Goal: Task Accomplishment & Management: Manage account settings

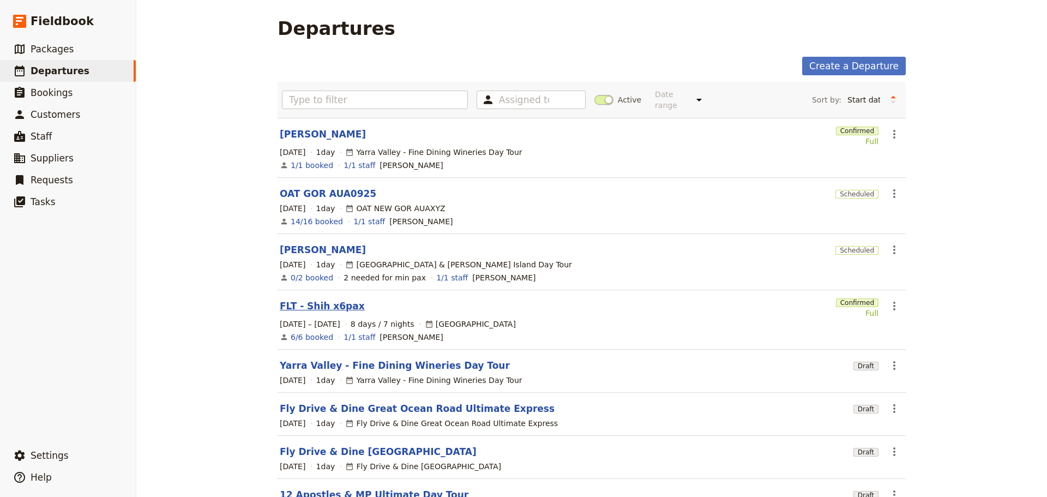
click at [300, 299] on link "FLT - Shih x6pax" at bounding box center [322, 305] width 85 height 13
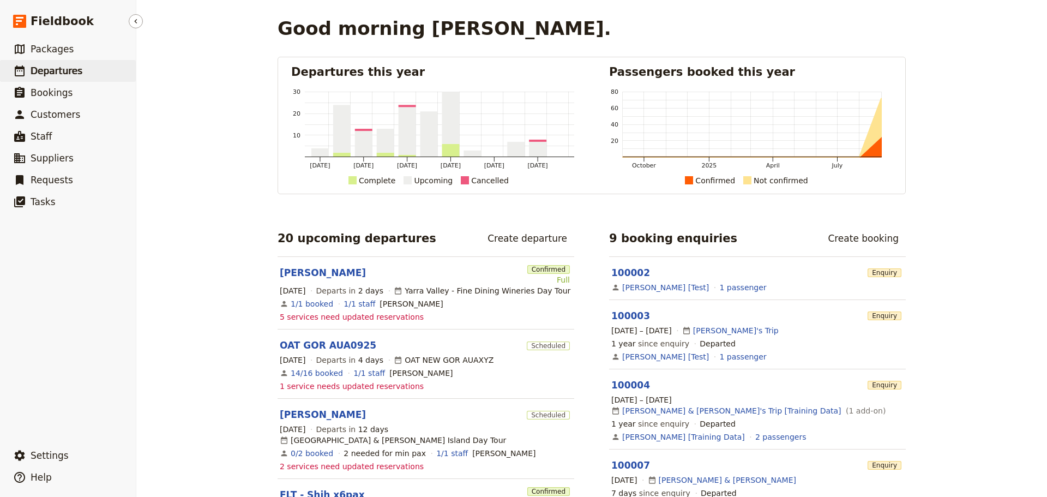
click at [80, 70] on link "​ Departures" at bounding box center [68, 71] width 136 height 22
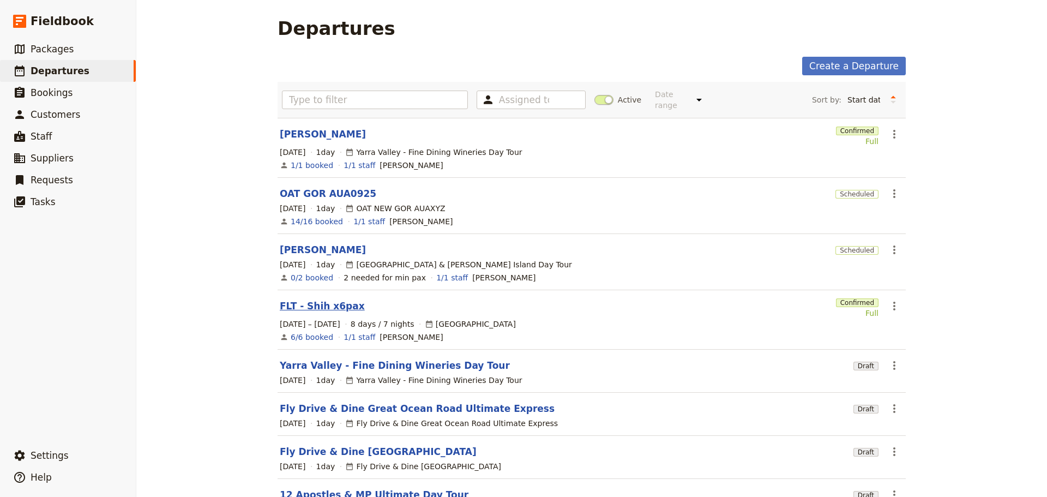
click at [324, 300] on link "FLT - Shih x6pax" at bounding box center [322, 305] width 85 height 13
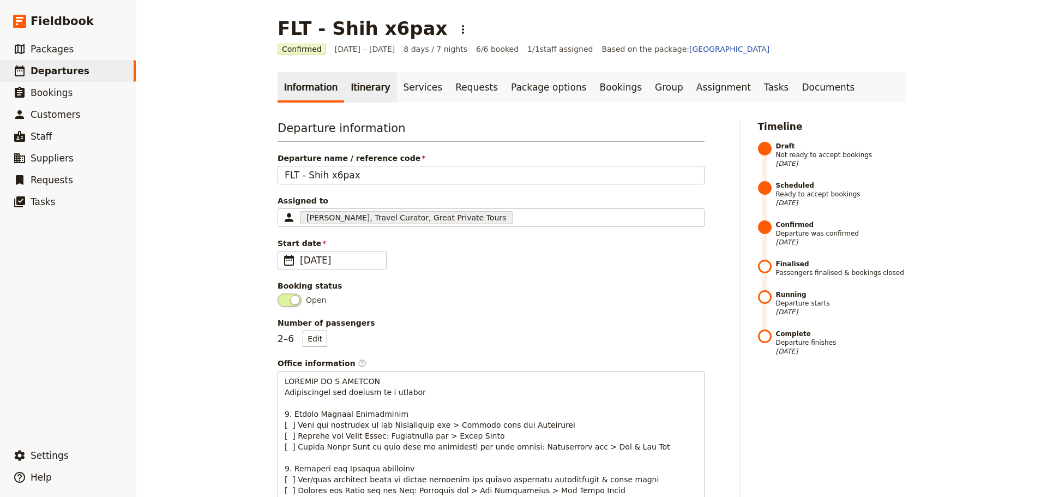
click at [344, 83] on link "Itinerary" at bounding box center [370, 87] width 52 height 31
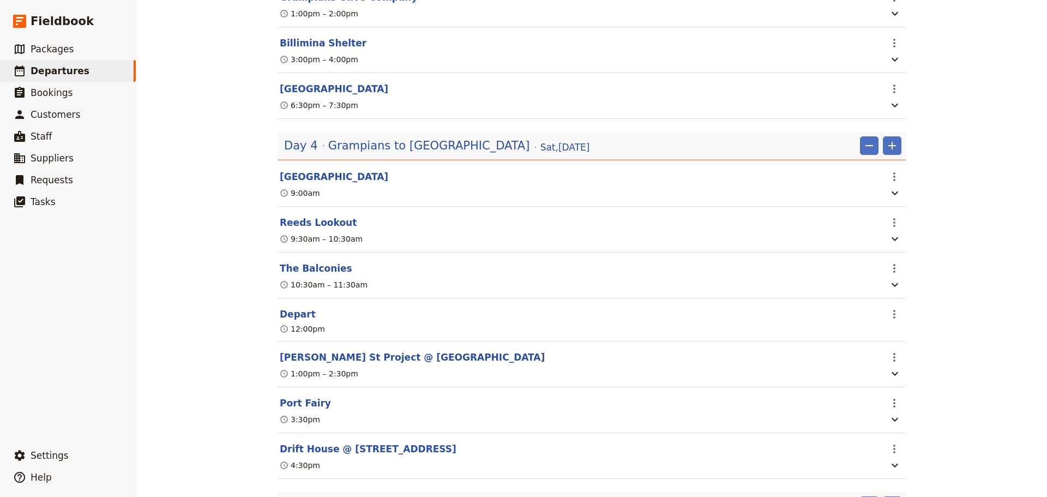
scroll to position [1454, 0]
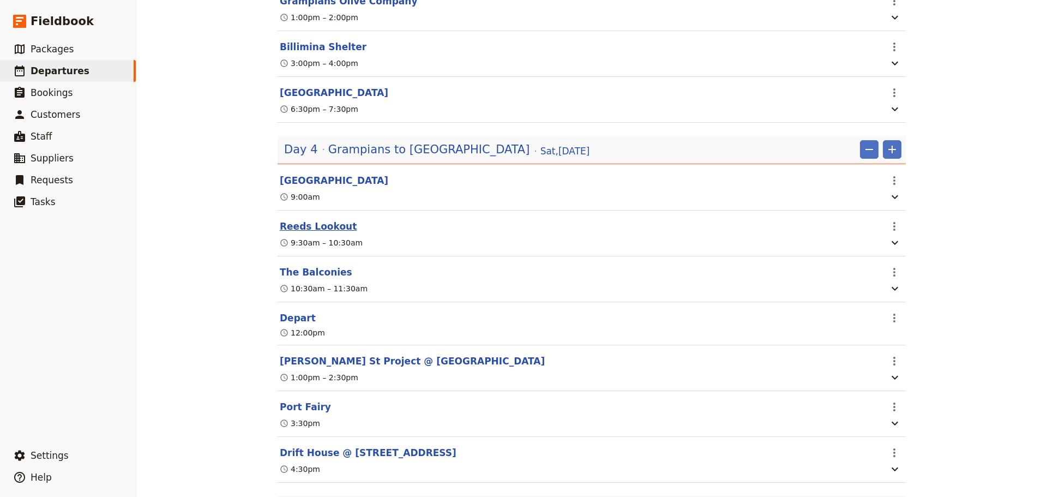
click at [297, 222] on button "Reeds Lookout" at bounding box center [318, 226] width 77 height 13
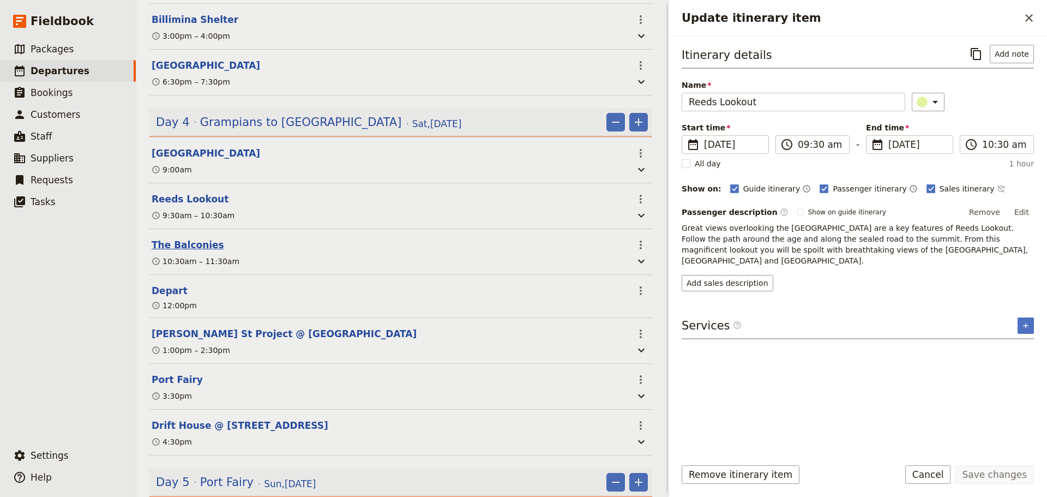
click at [168, 251] on button "The Balconies" at bounding box center [188, 244] width 72 height 13
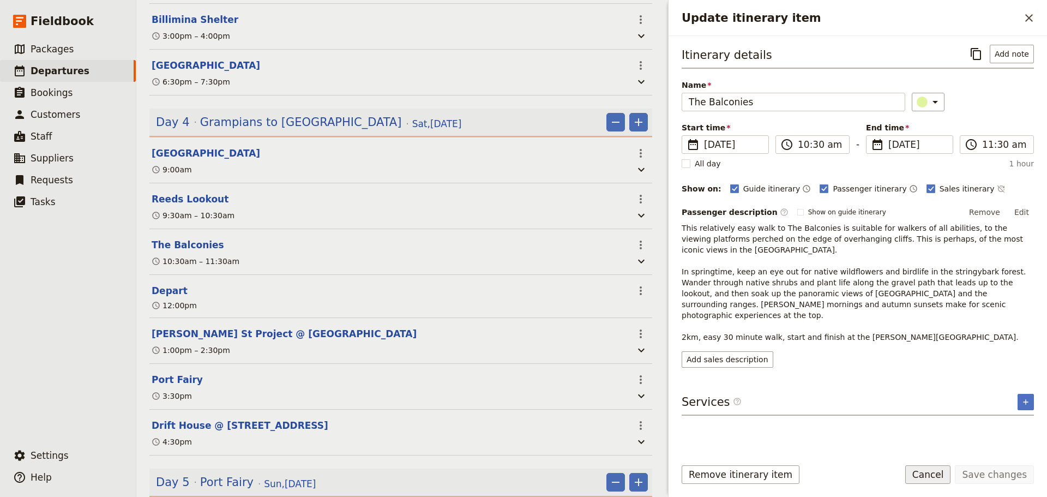
click at [939, 476] on button "Cancel" at bounding box center [928, 474] width 46 height 19
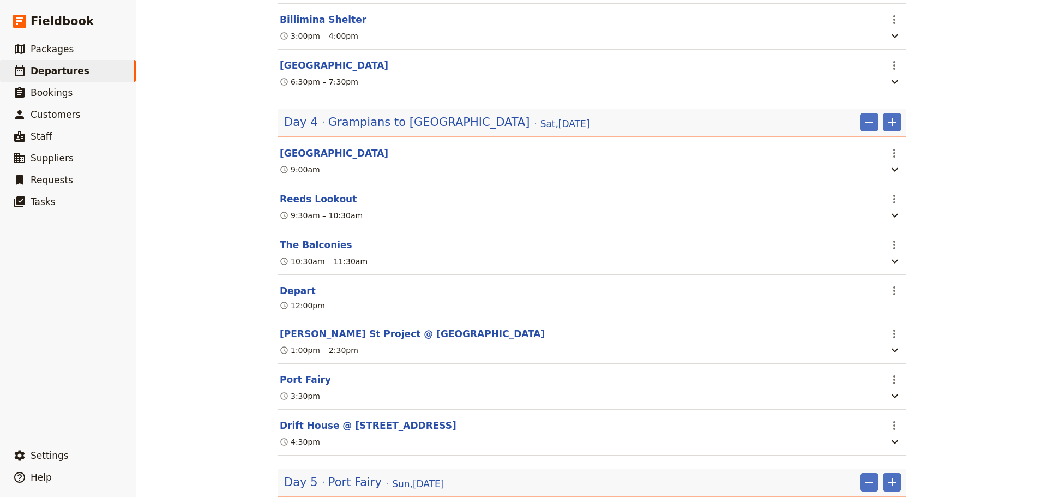
scroll to position [0, 0]
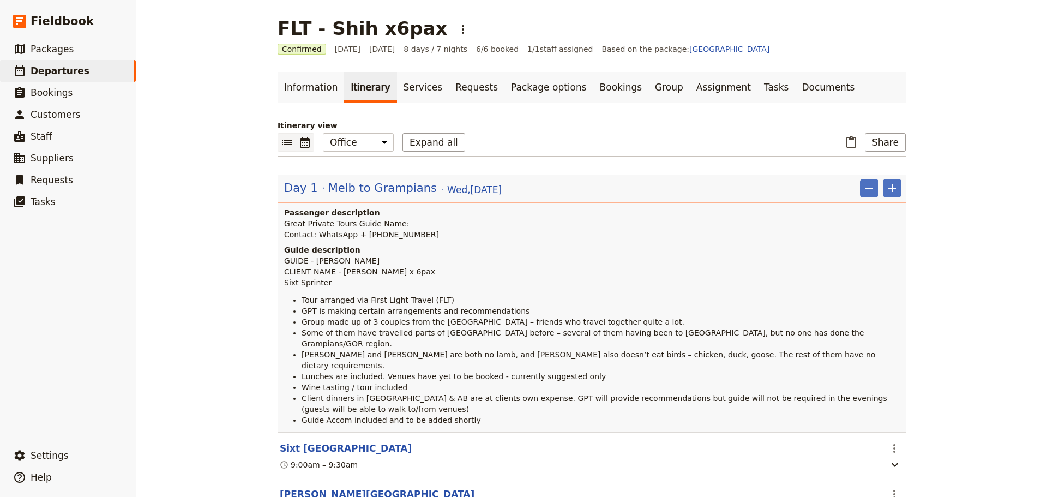
click at [300, 142] on icon "Calendar view" at bounding box center [305, 142] width 10 height 11
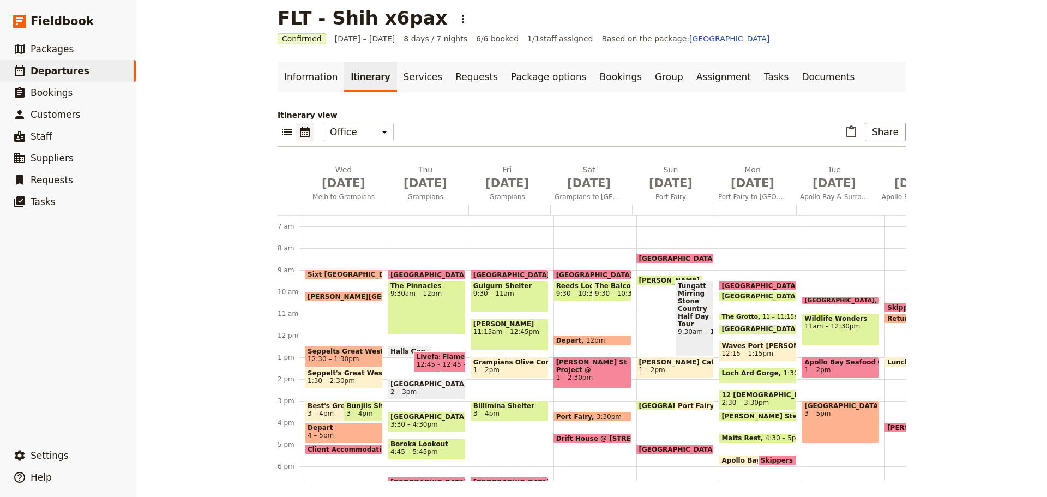
scroll to position [11, 0]
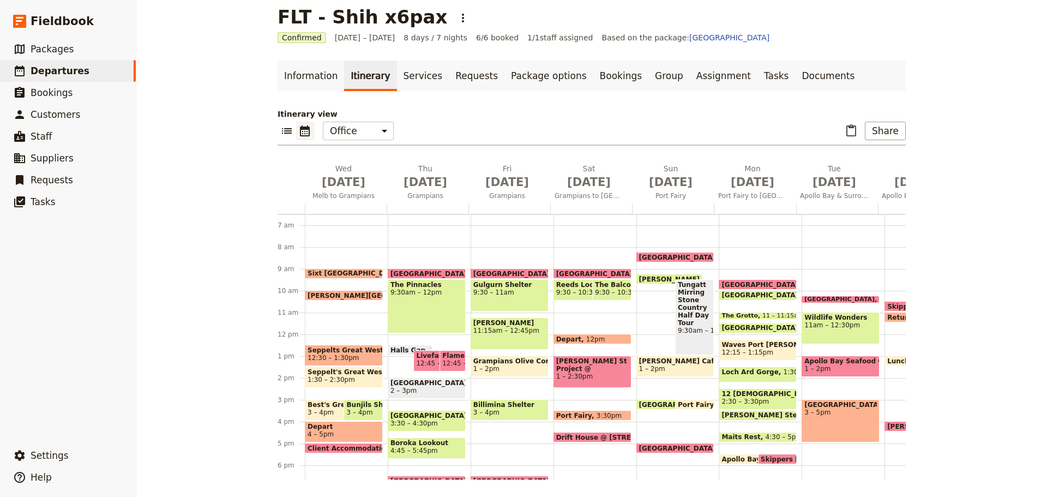
click at [354, 355] on span "12:30 – 1:30pm" at bounding box center [343, 358] width 72 height 8
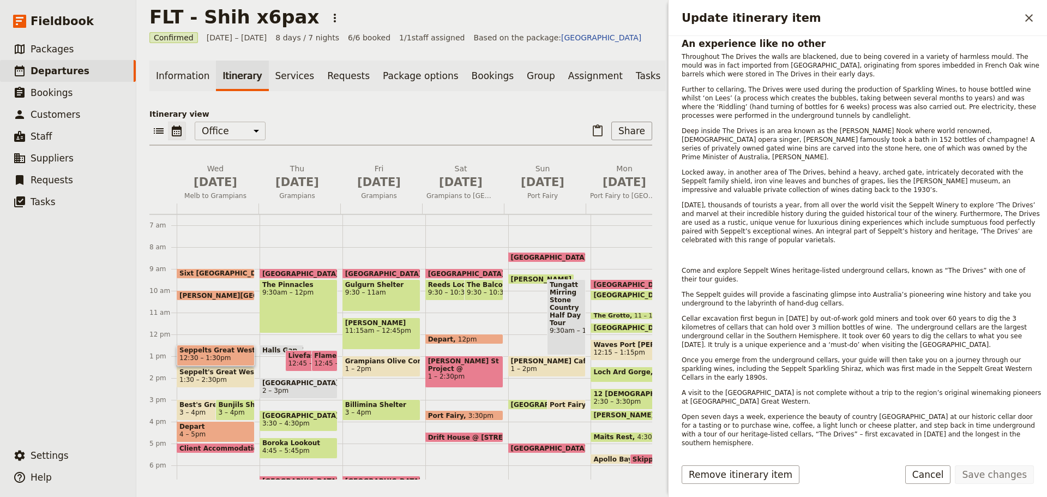
scroll to position [510, 0]
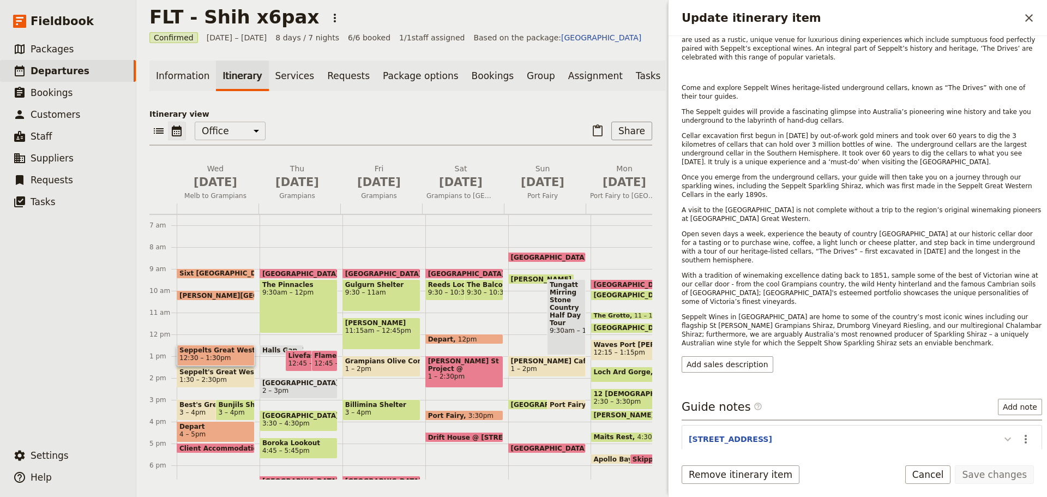
click at [1001, 432] on icon "Update itinerary item" at bounding box center [1007, 438] width 13 height 13
click at [943, 474] on button "Cancel" at bounding box center [928, 474] width 46 height 19
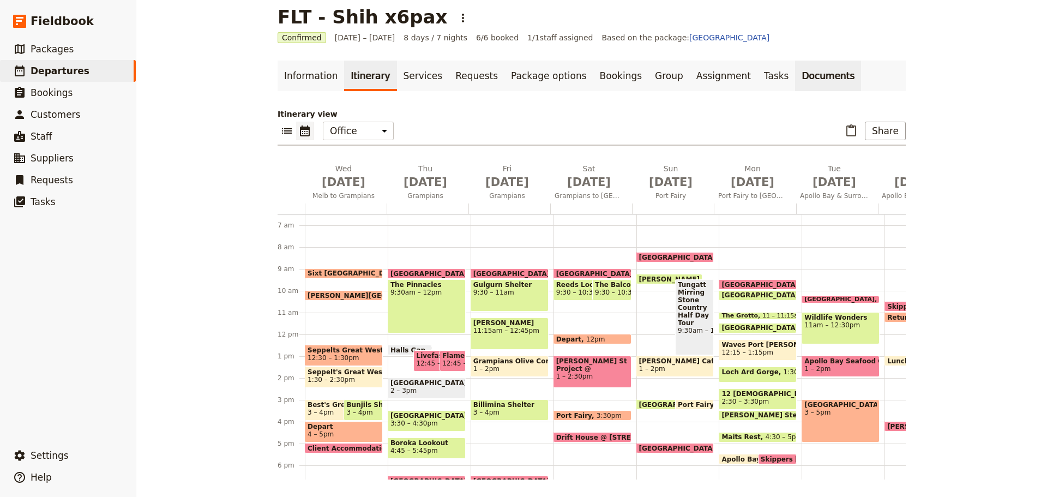
click at [795, 69] on link "Documents" at bounding box center [828, 76] width 66 height 31
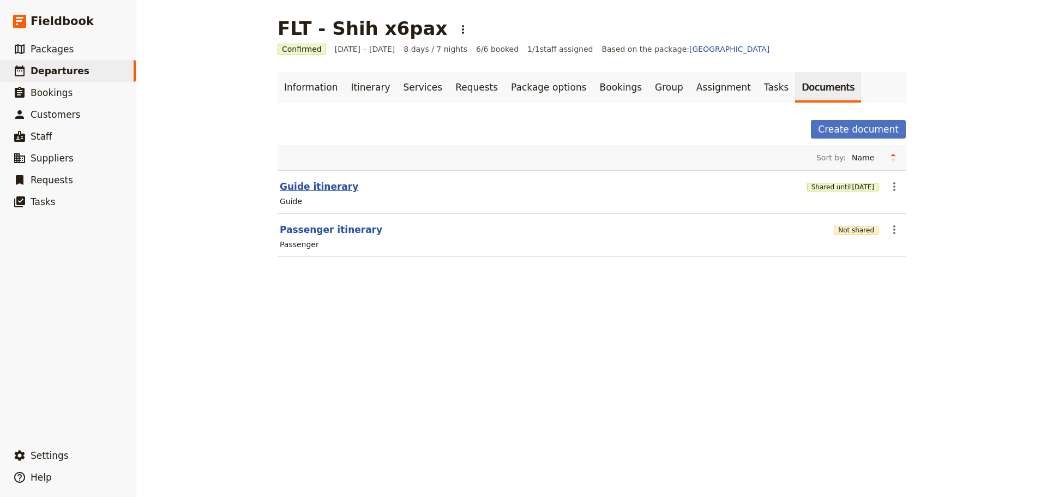
click at [306, 187] on button "Guide itinerary" at bounding box center [319, 186] width 78 height 13
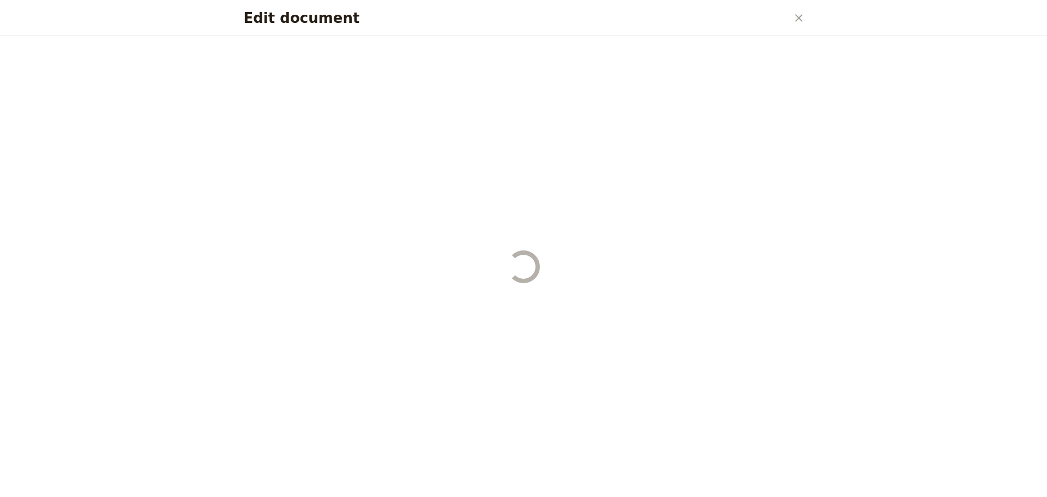
select select "STAFF"
select select "RUN_SHEET"
select select "DEFAULT"
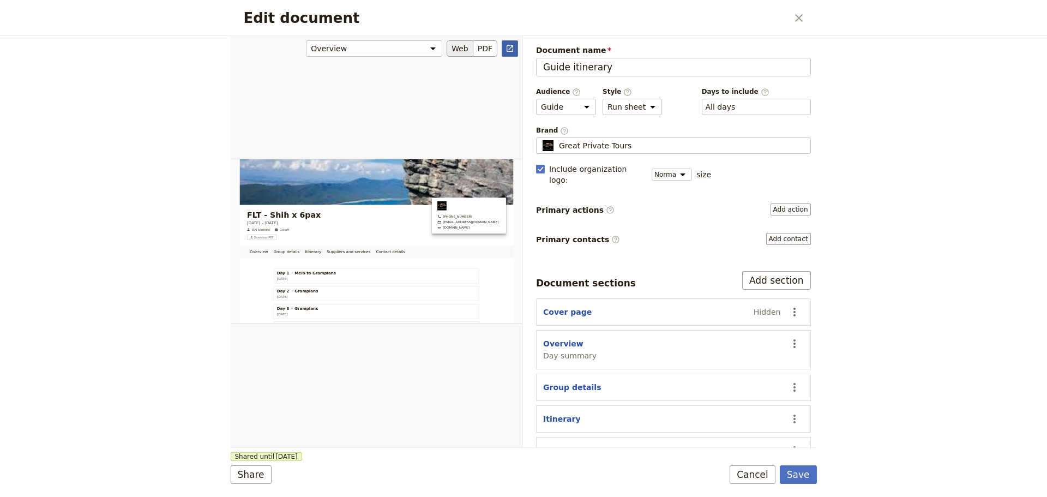
click at [511, 53] on link "​" at bounding box center [509, 48] width 16 height 16
click at [773, 475] on button "Cancel" at bounding box center [752, 474] width 46 height 19
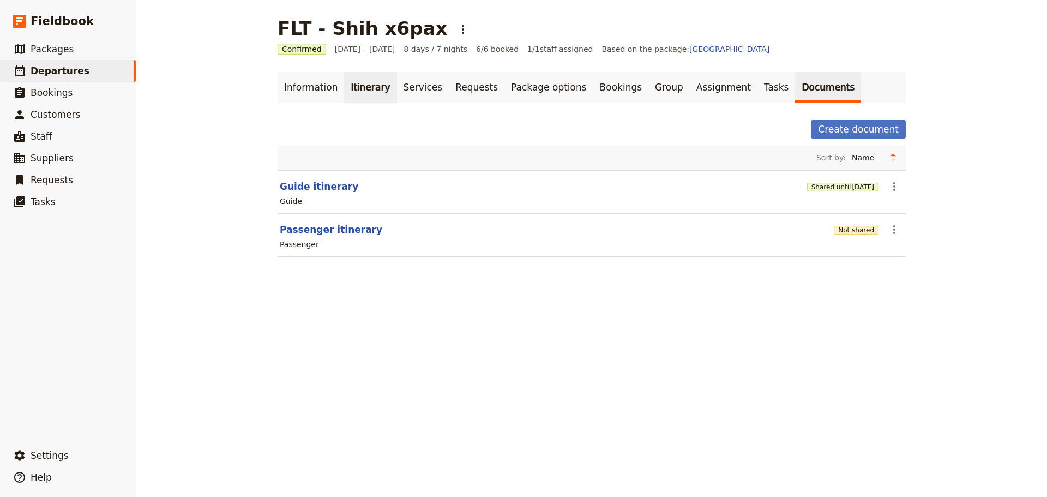
click at [364, 73] on link "Itinerary" at bounding box center [370, 87] width 52 height 31
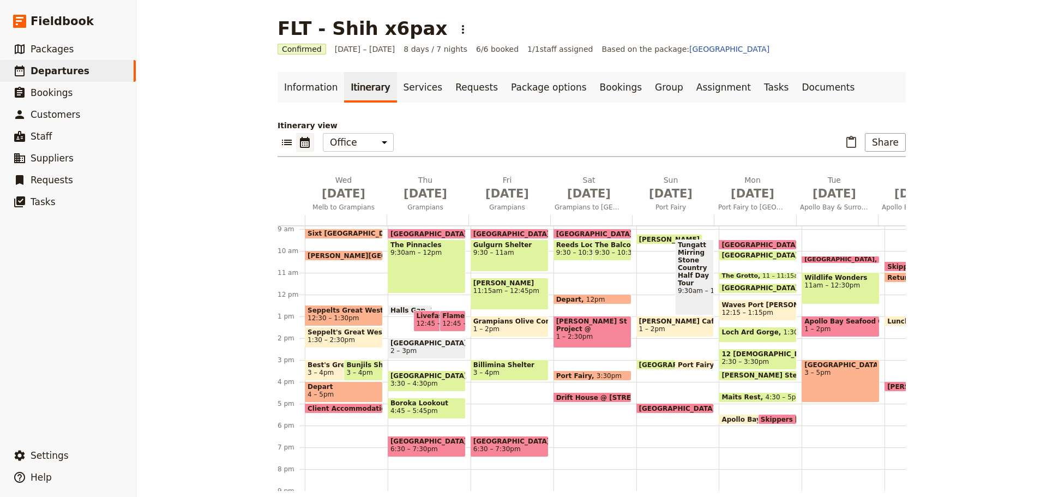
scroll to position [196, 0]
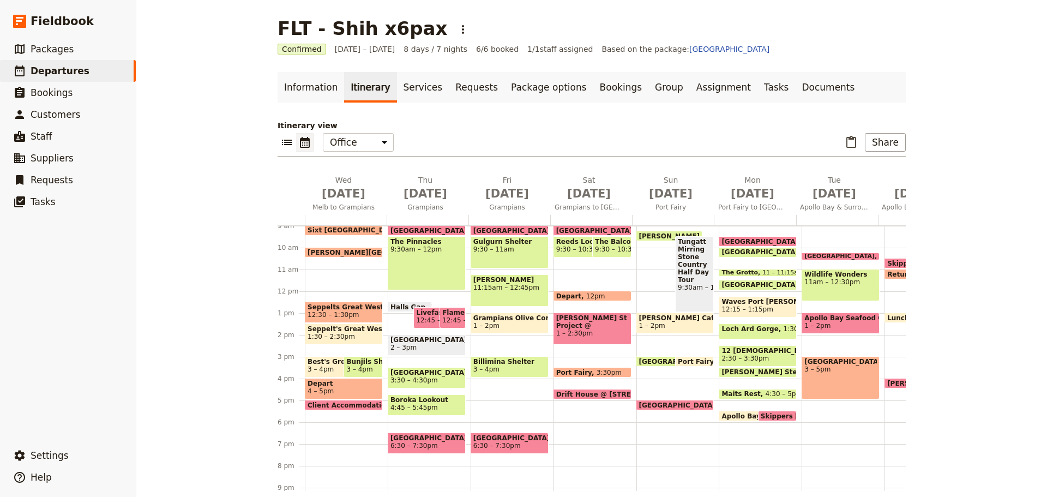
click at [344, 311] on span "12:30 – 1:30pm" at bounding box center [332, 315] width 51 height 8
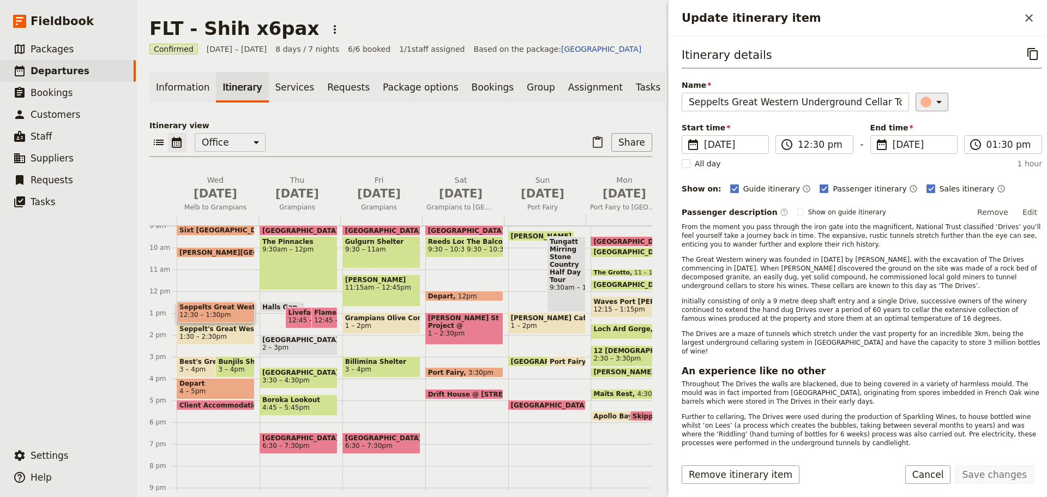
click at [932, 101] on icon "Update itinerary item" at bounding box center [938, 101] width 13 height 13
click at [929, 122] on div "button" at bounding box center [927, 124] width 11 height 11
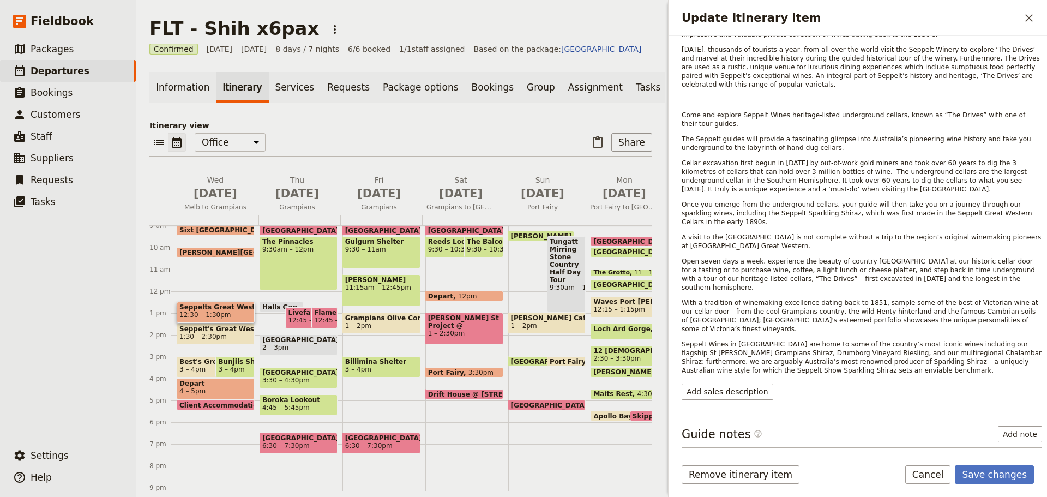
scroll to position [510, 0]
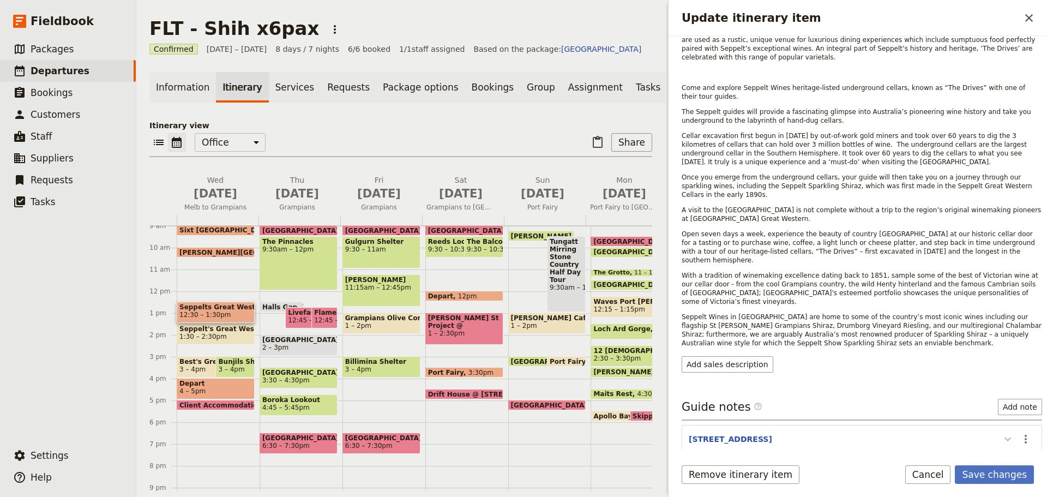
click at [1001, 432] on icon "Update itinerary item" at bounding box center [1007, 438] width 13 height 13
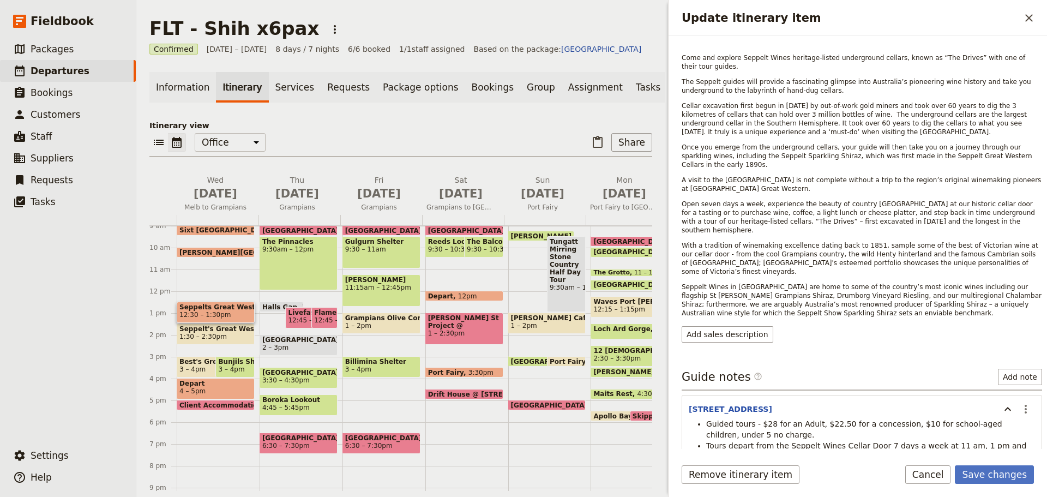
scroll to position [553, 0]
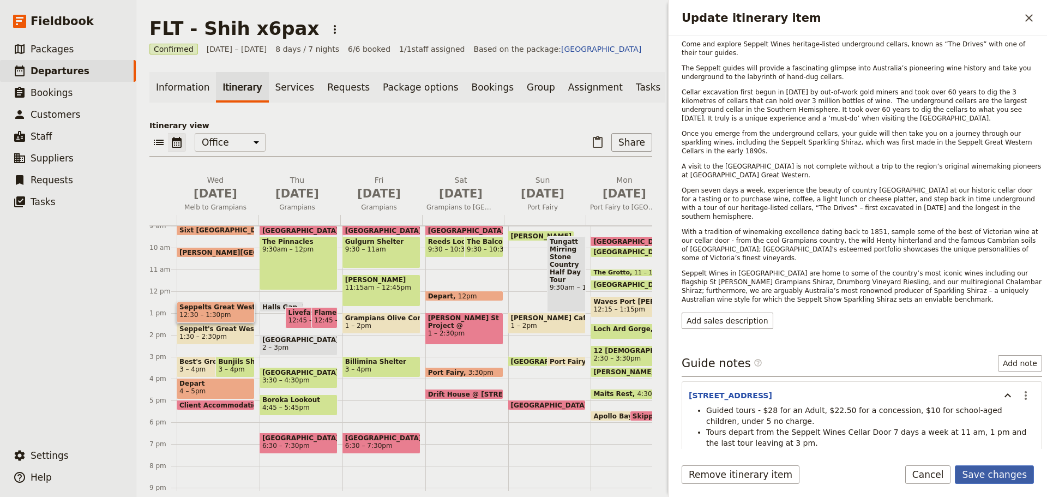
click at [1006, 476] on button "Save changes" at bounding box center [993, 474] width 79 height 19
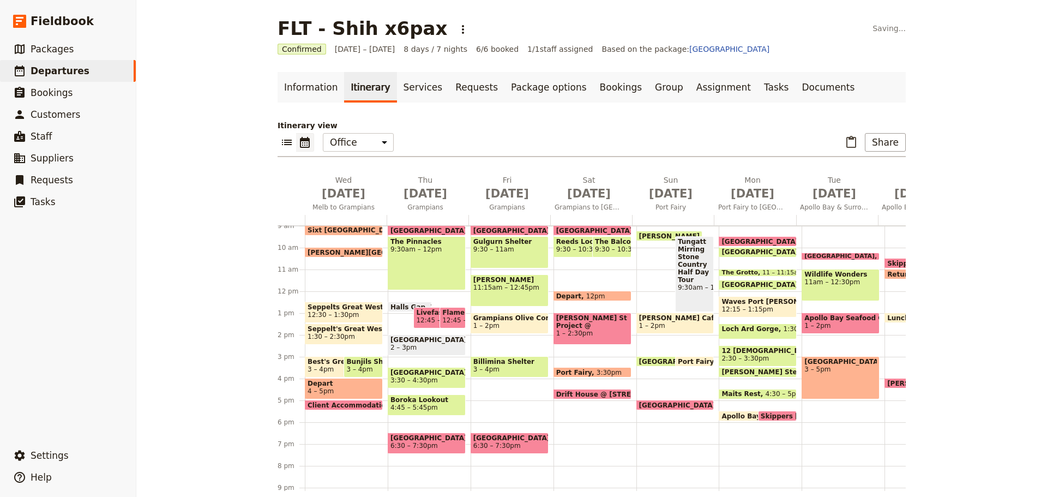
click at [346, 367] on span "3 – 4pm" at bounding box center [359, 369] width 26 height 8
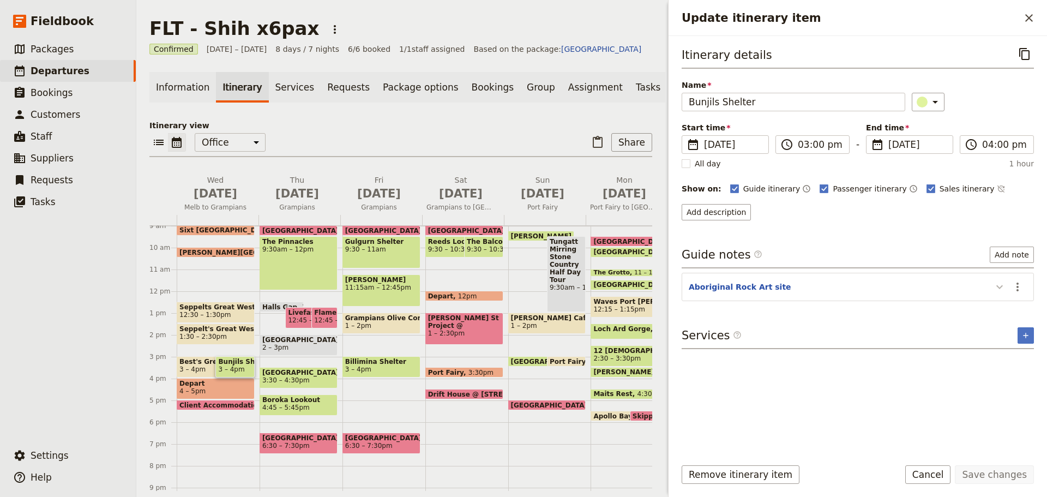
click at [1001, 288] on icon "Update itinerary item" at bounding box center [999, 286] width 13 height 13
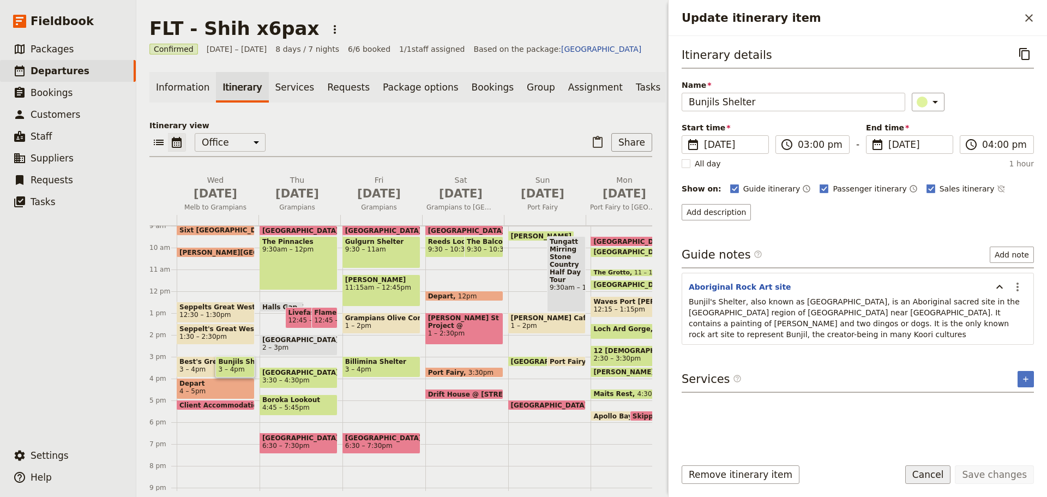
click at [941, 473] on button "Cancel" at bounding box center [928, 474] width 46 height 19
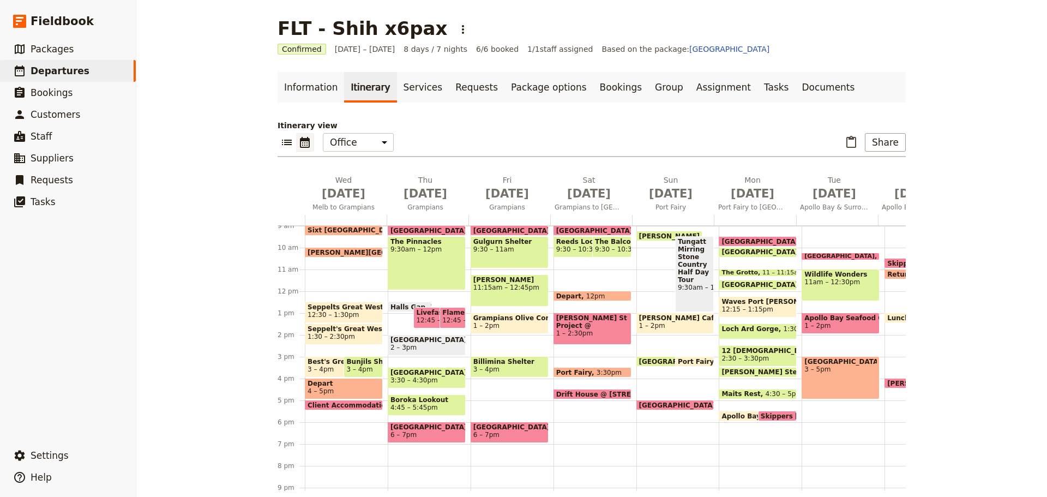
click at [412, 258] on div "The Pinnacles 9:30am – 12pm" at bounding box center [427, 263] width 78 height 54
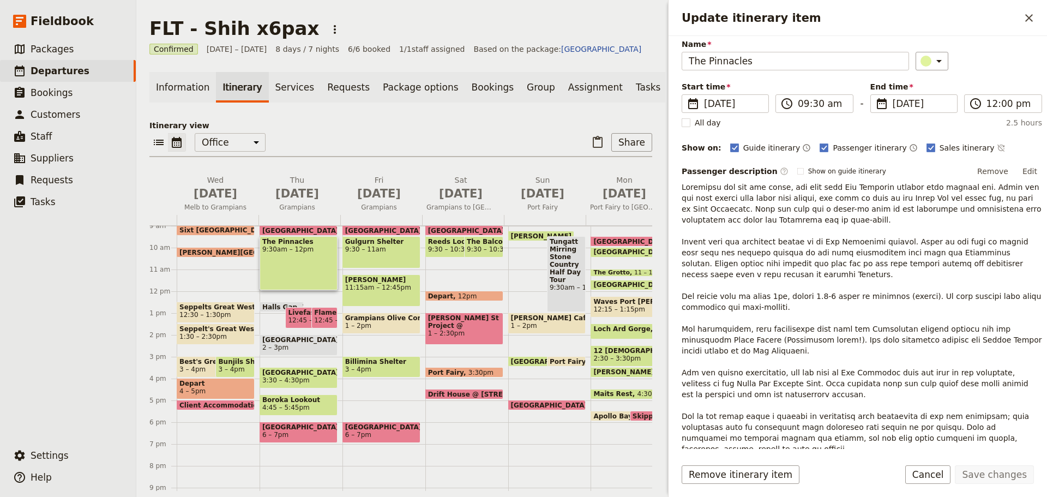
scroll to position [97, 0]
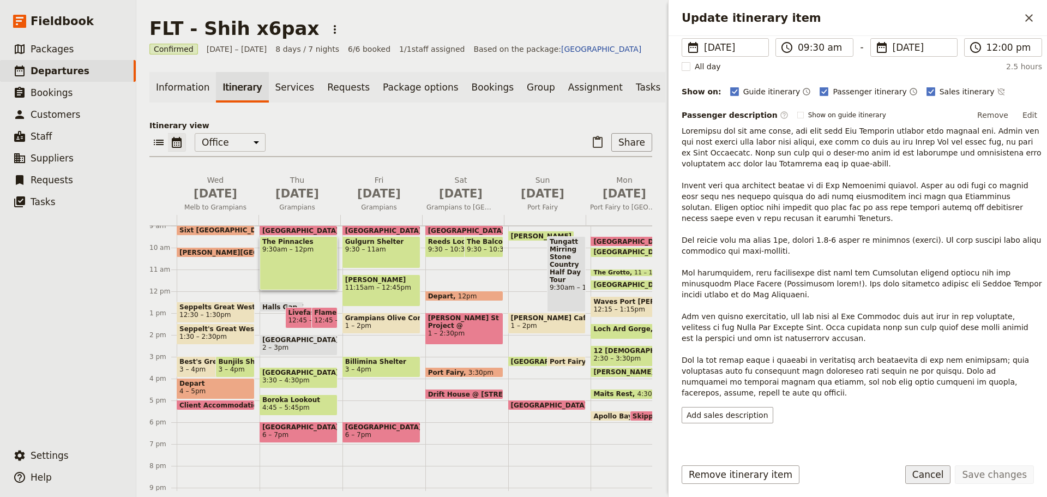
click at [929, 476] on button "Cancel" at bounding box center [928, 474] width 46 height 19
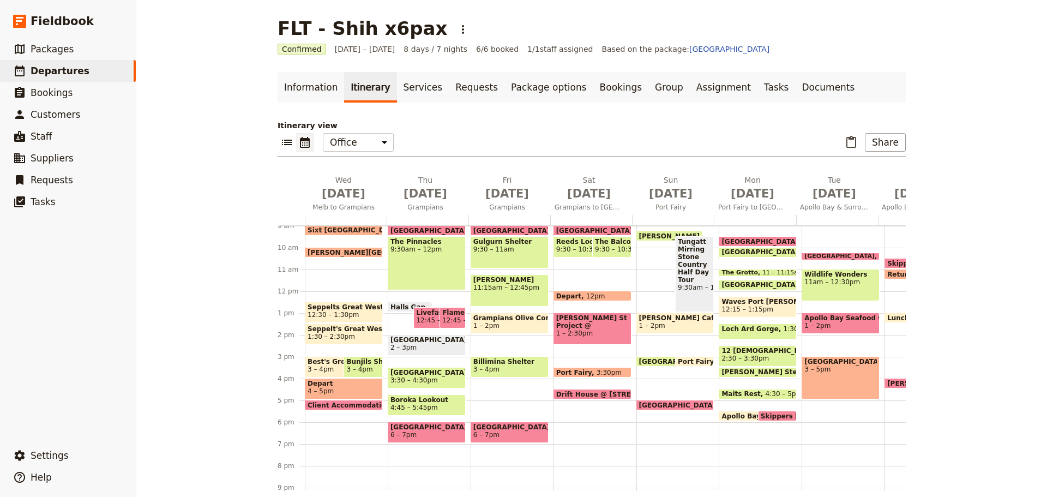
click at [416, 313] on span "Livefast Lifestyle Cafe" at bounding box center [435, 313] width 39 height 8
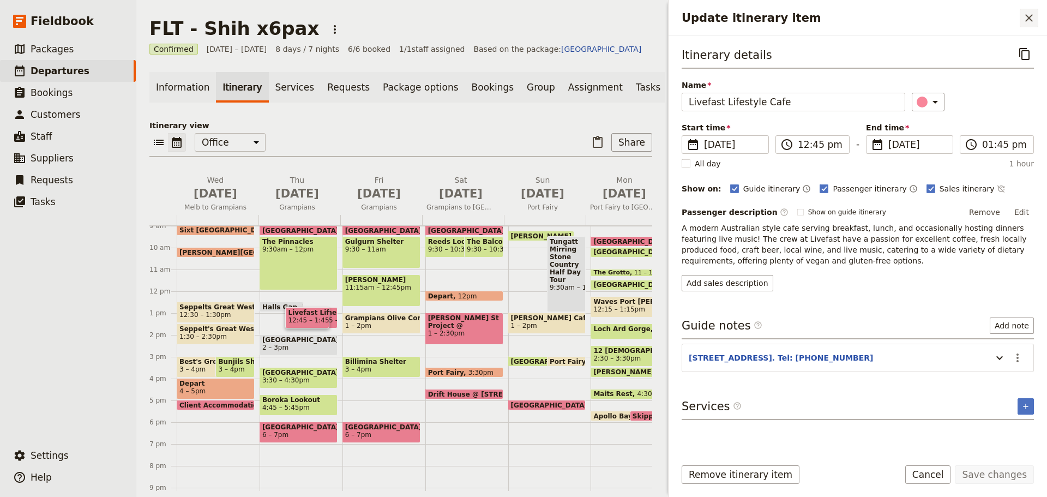
click at [1025, 12] on icon "Close drawer" at bounding box center [1028, 17] width 13 height 13
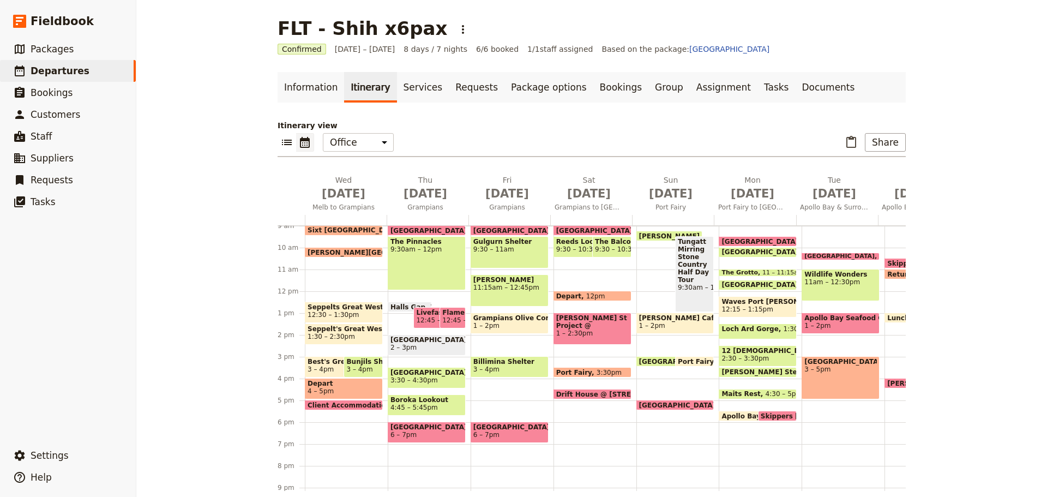
click at [510, 320] on span "Grampians Olive Company" at bounding box center [509, 318] width 72 height 8
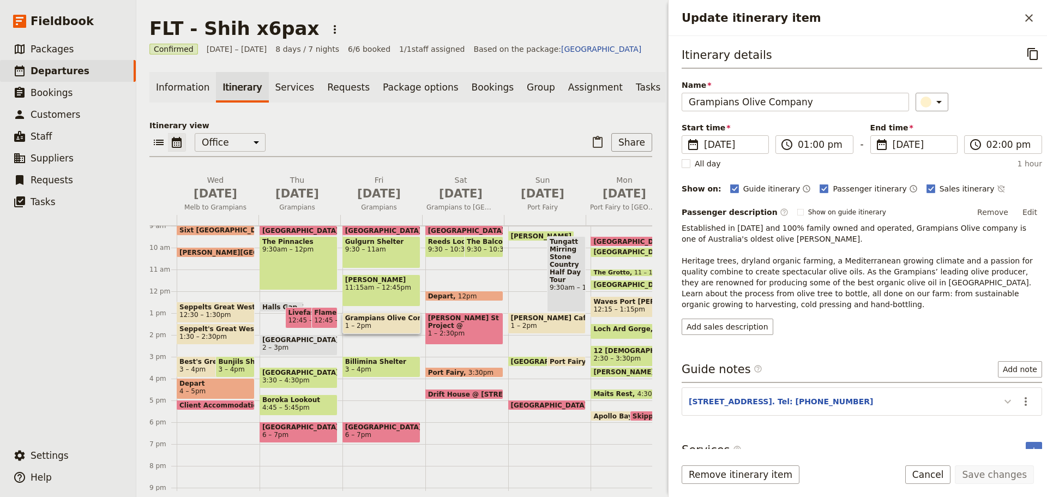
click at [1001, 398] on icon "Update itinerary item" at bounding box center [1007, 401] width 13 height 13
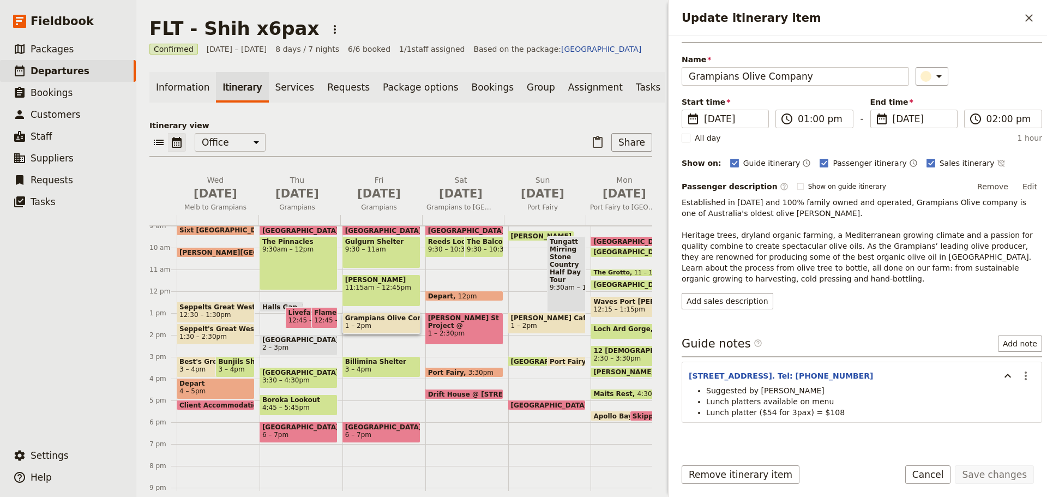
scroll to position [47, 0]
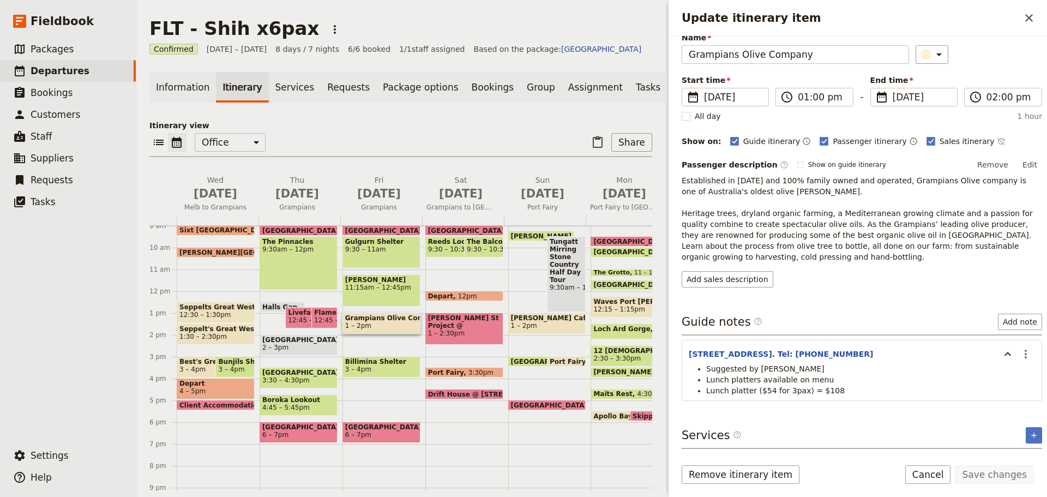
click at [383, 365] on span "Billimina Shelter" at bounding box center [381, 362] width 72 height 8
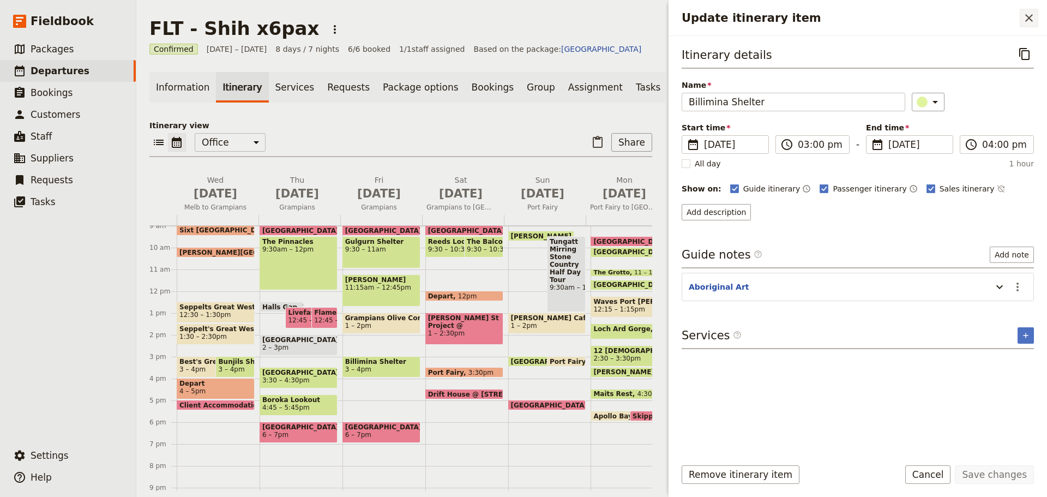
click at [1037, 17] on button "​" at bounding box center [1028, 18] width 19 height 19
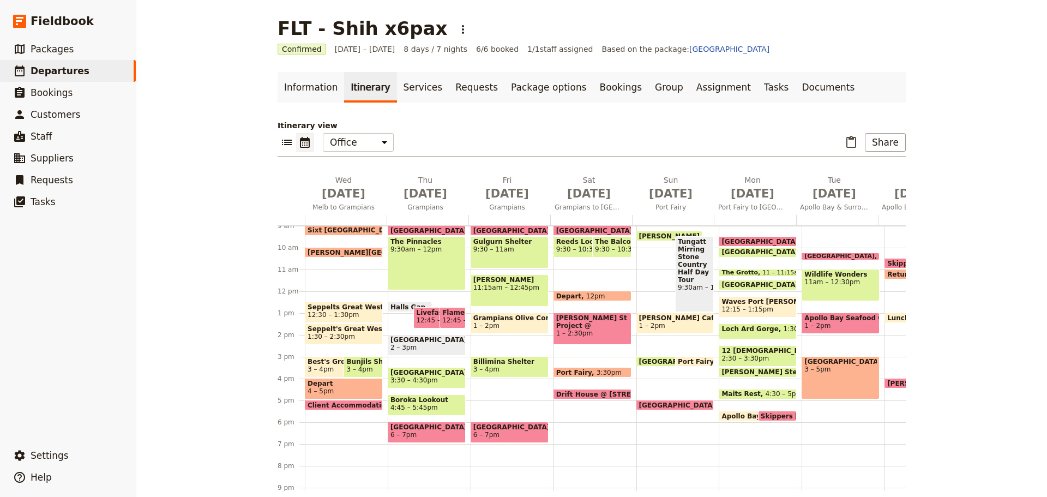
click at [512, 323] on span "1 – 2pm" at bounding box center [509, 326] width 72 height 8
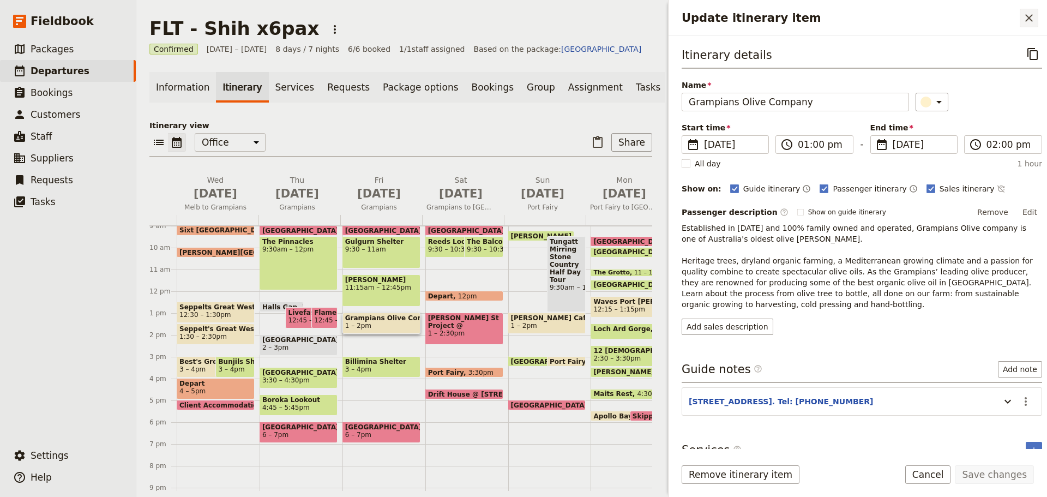
click at [1036, 18] on button "​" at bounding box center [1028, 18] width 19 height 19
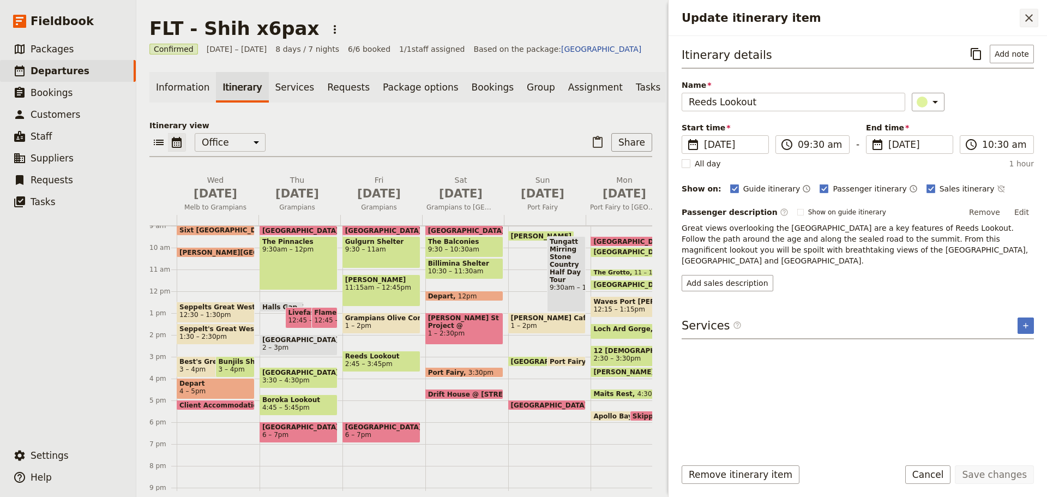
click at [1026, 15] on icon "Close drawer" at bounding box center [1028, 17] width 13 height 13
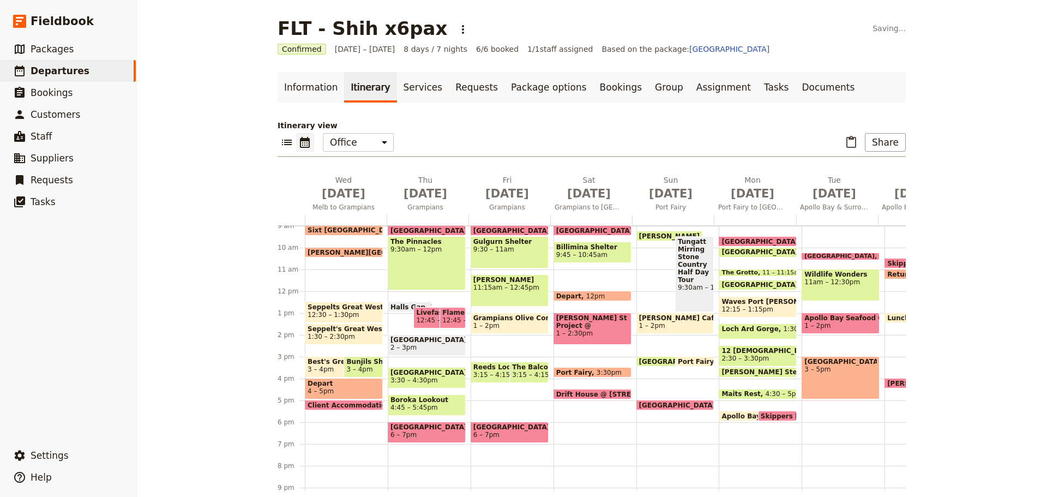
click at [578, 250] on span "Billimina Shelter" at bounding box center [592, 247] width 72 height 8
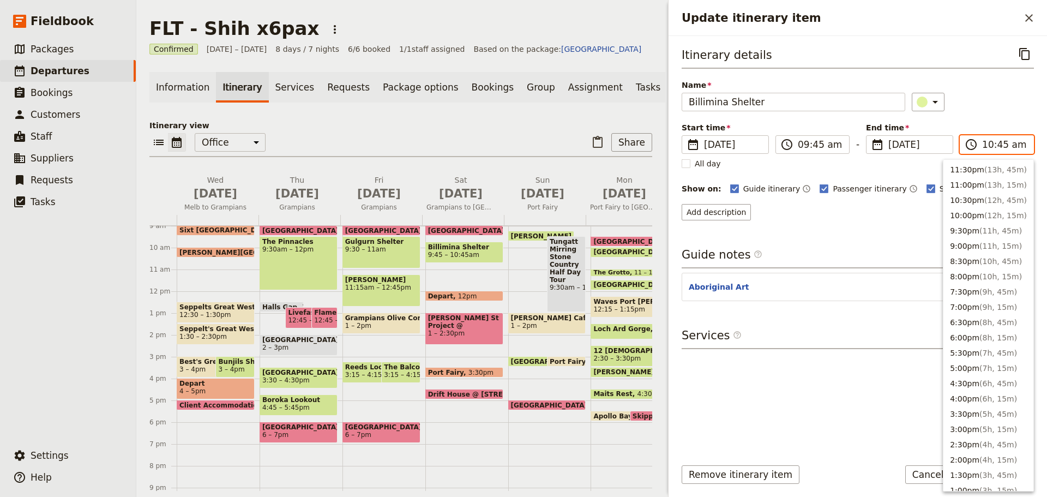
click at [1017, 141] on input "10:45 am" at bounding box center [1004, 144] width 45 height 13
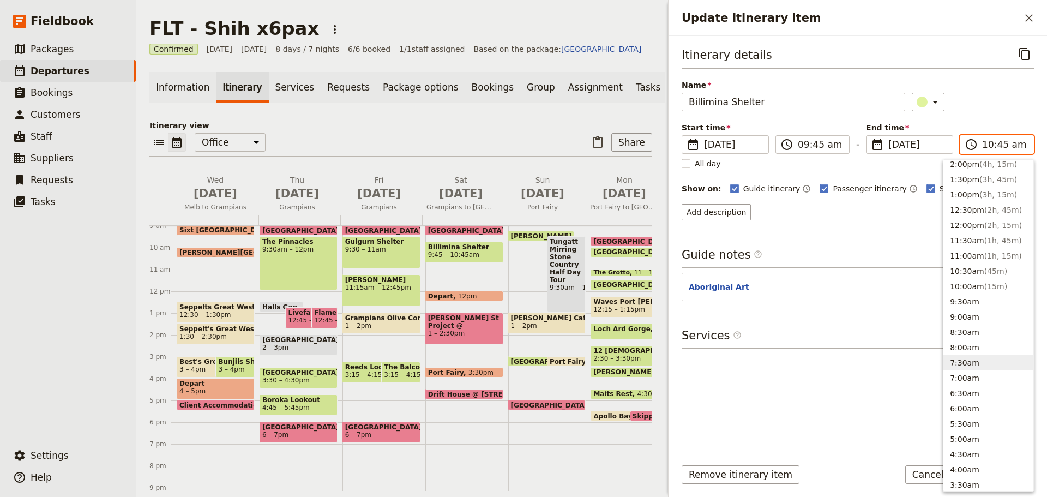
scroll to position [291, 0]
click at [970, 258] on button "11:00am ( 1h, 15m )" at bounding box center [988, 260] width 90 height 15
type input "11:00 am"
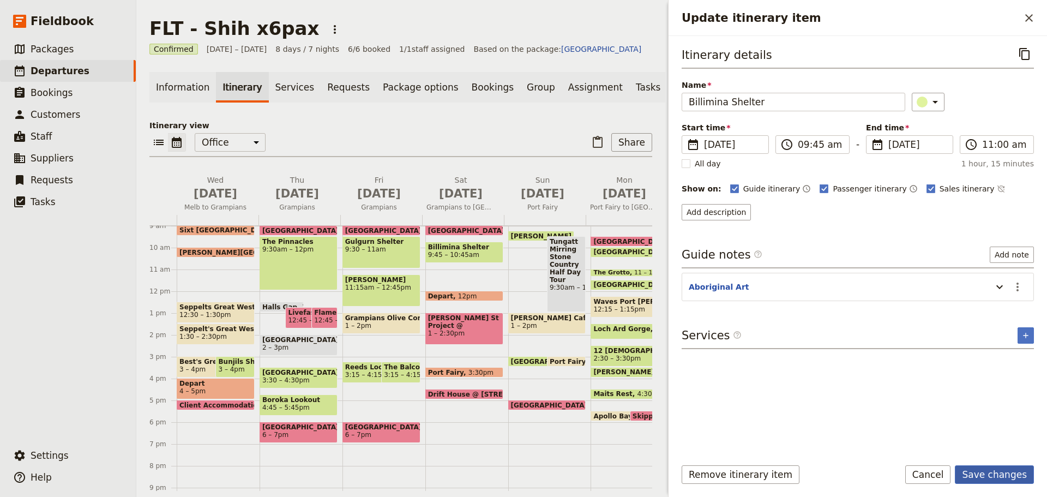
click at [994, 474] on button "Save changes" at bounding box center [993, 474] width 79 height 19
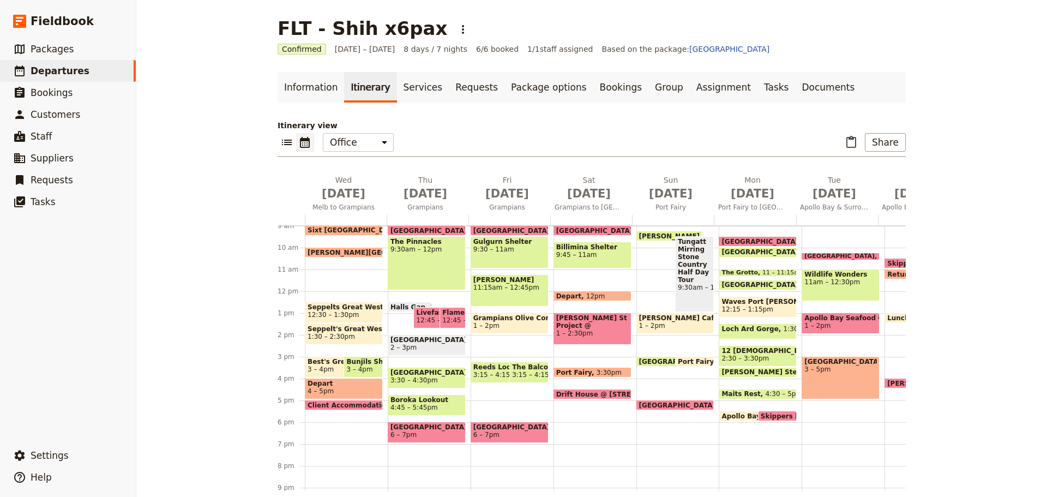
click at [579, 248] on span "Billimina Shelter" at bounding box center [592, 247] width 72 height 8
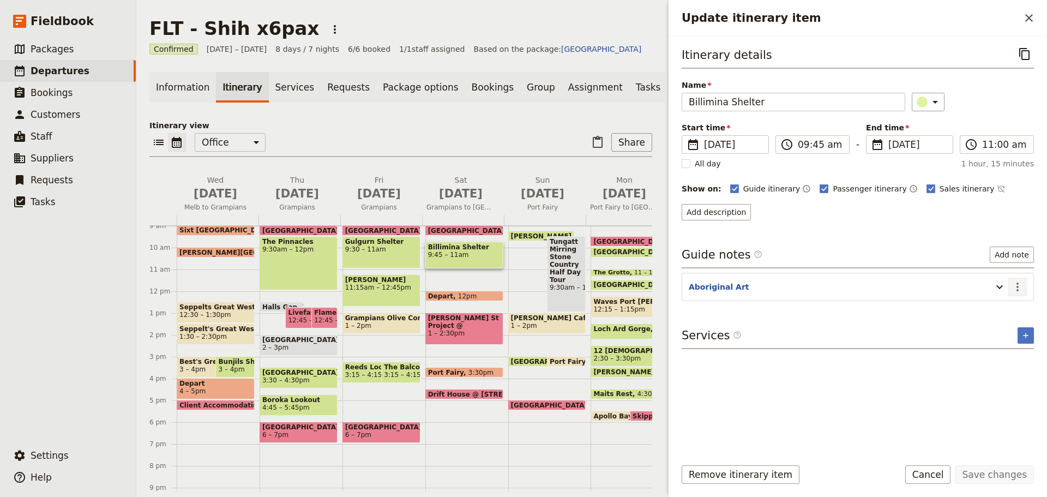
click at [1018, 286] on icon "Actions" at bounding box center [1017, 286] width 2 height 9
click at [1013, 313] on span "Edit note" at bounding box center [994, 310] width 51 height 11
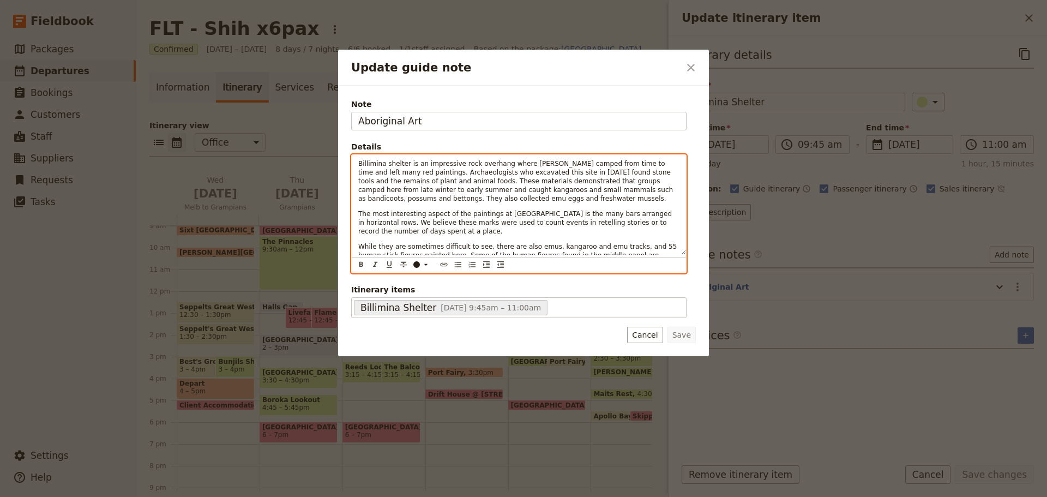
click at [438, 265] on div "Billimina shelter is an impressive rock overhang where [PERSON_NAME] camped fro…" at bounding box center [518, 213] width 335 height 119
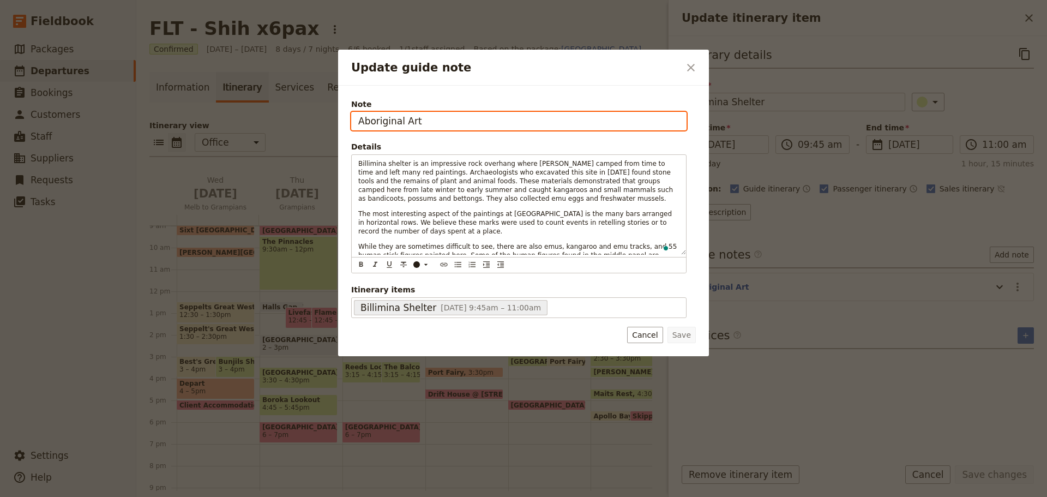
click at [439, 119] on input "Aboriginal Art" at bounding box center [518, 121] width 335 height 19
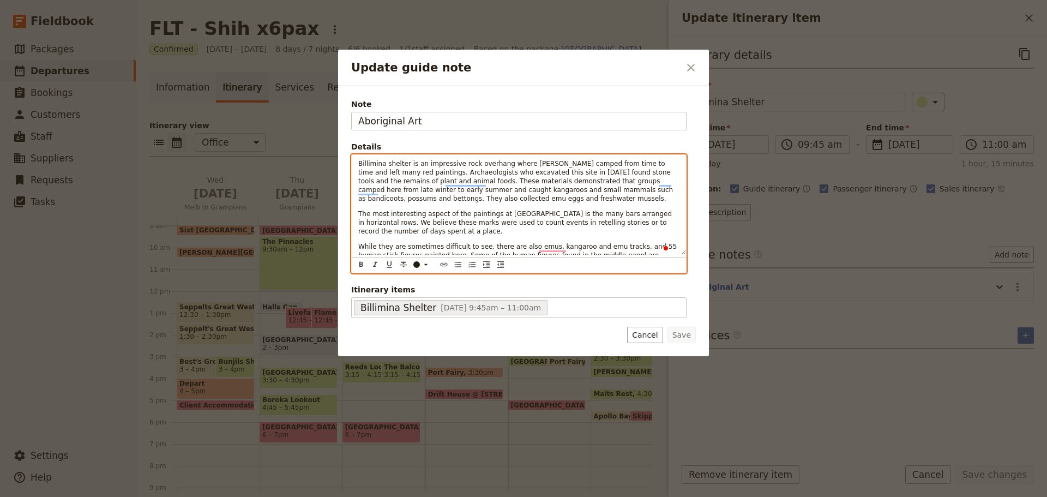
scroll to position [0, 0]
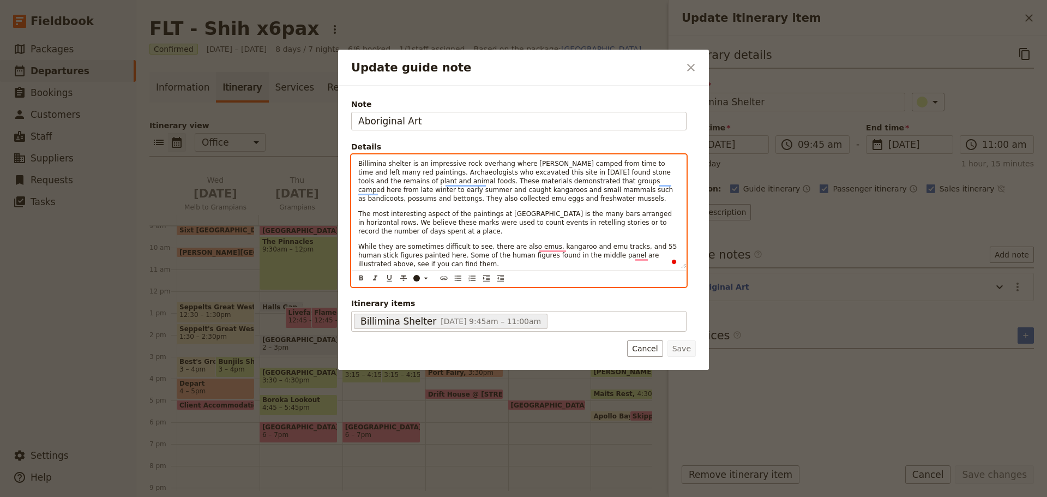
click at [512, 264] on p "While they are sometimes difficult to see, there are also emus, kangaroo and em…" at bounding box center [518, 255] width 321 height 26
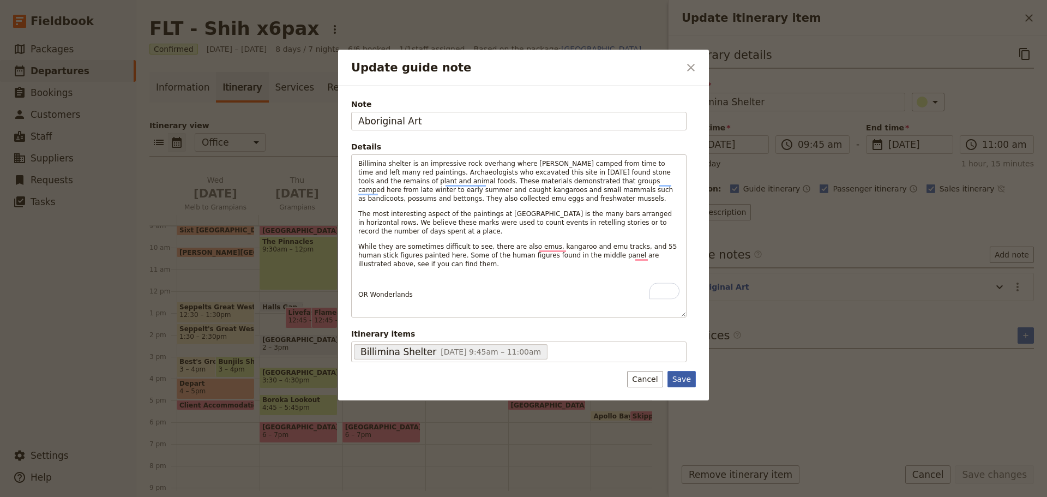
click at [678, 374] on button "Save" at bounding box center [681, 379] width 28 height 16
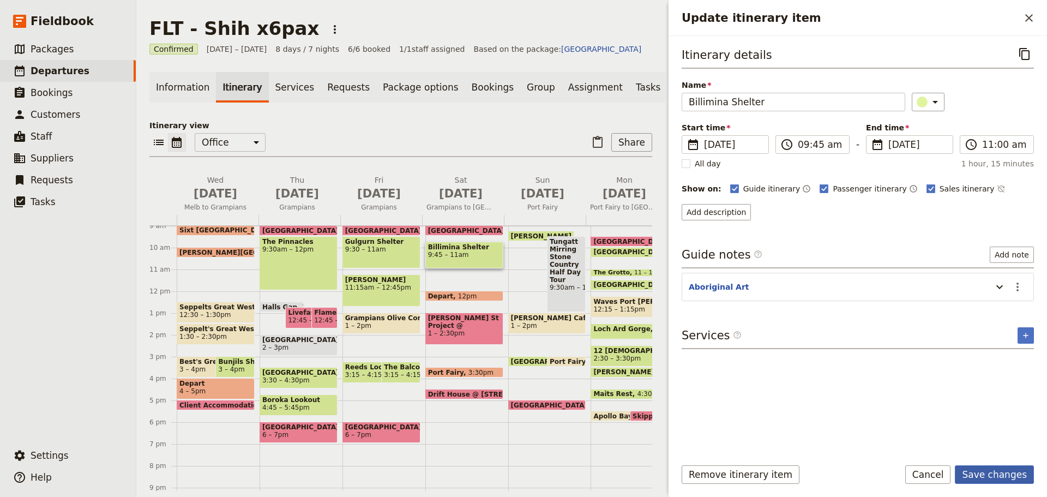
click at [996, 470] on button "Save changes" at bounding box center [993, 474] width 79 height 19
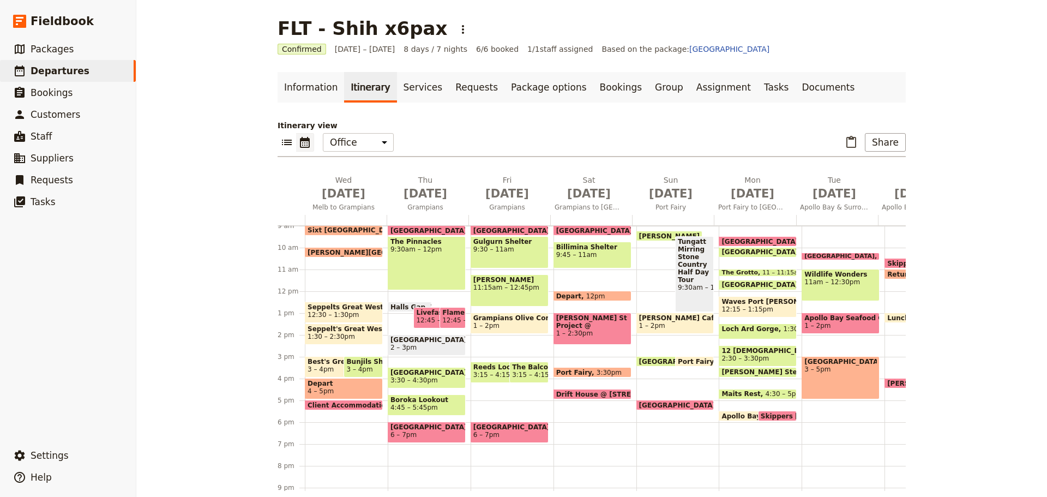
click at [815, 326] on span "1 – 2pm" at bounding box center [817, 326] width 26 height 8
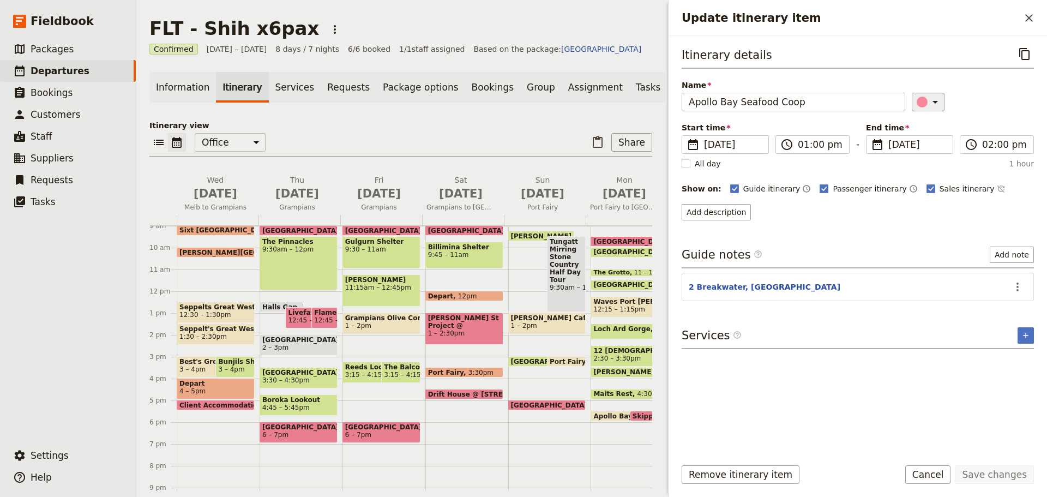
click at [932, 102] on icon "Update itinerary item" at bounding box center [934, 102] width 5 height 3
click at [930, 127] on div "button" at bounding box center [927, 124] width 11 height 11
click at [993, 476] on button "Save changes" at bounding box center [993, 474] width 79 height 19
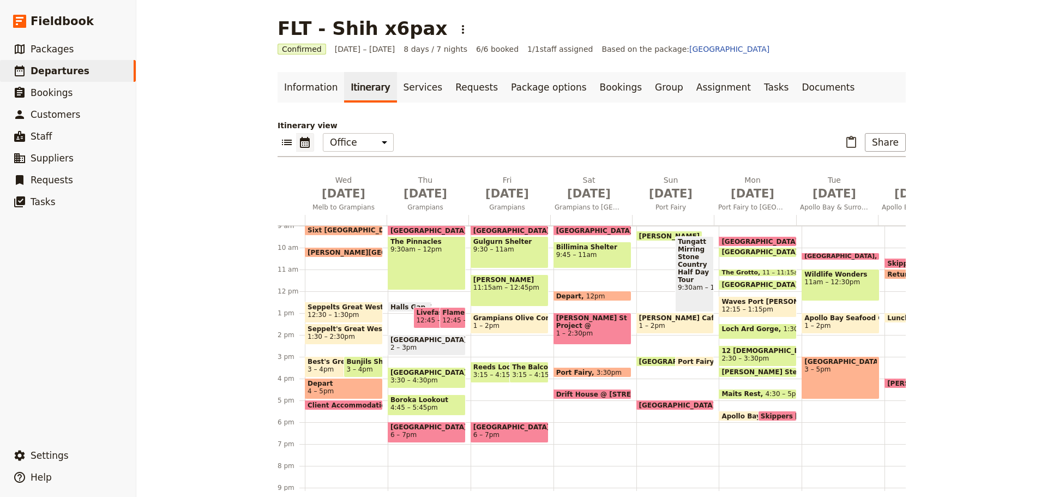
click at [564, 325] on span "[PERSON_NAME] St Project @ [GEOGRAPHIC_DATA]" at bounding box center [592, 321] width 72 height 15
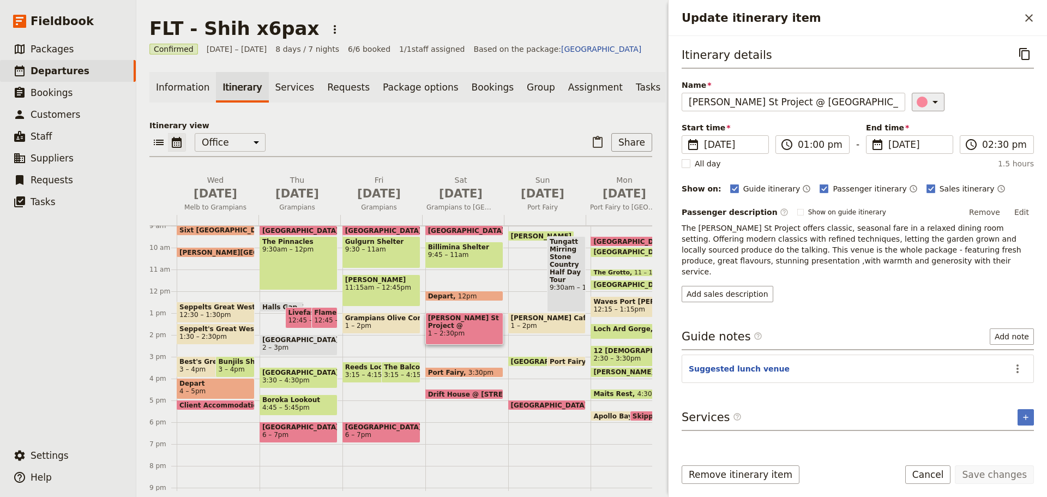
click at [932, 102] on icon "Update itinerary item" at bounding box center [934, 101] width 13 height 13
click at [930, 126] on div "button" at bounding box center [927, 124] width 11 height 11
click at [973, 473] on button "Save changes" at bounding box center [993, 474] width 79 height 19
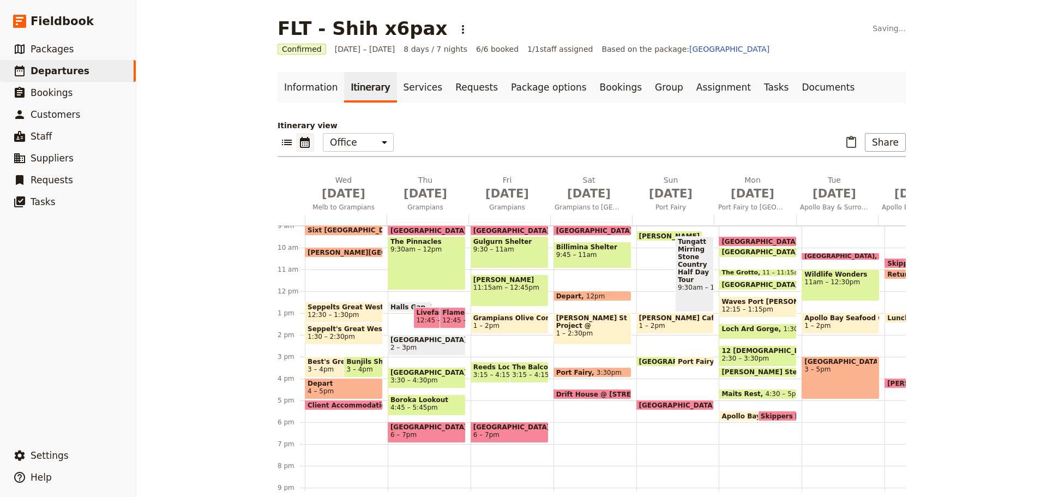
click at [422, 317] on span "12:45 – 1:45pm" at bounding box center [441, 320] width 51 height 8
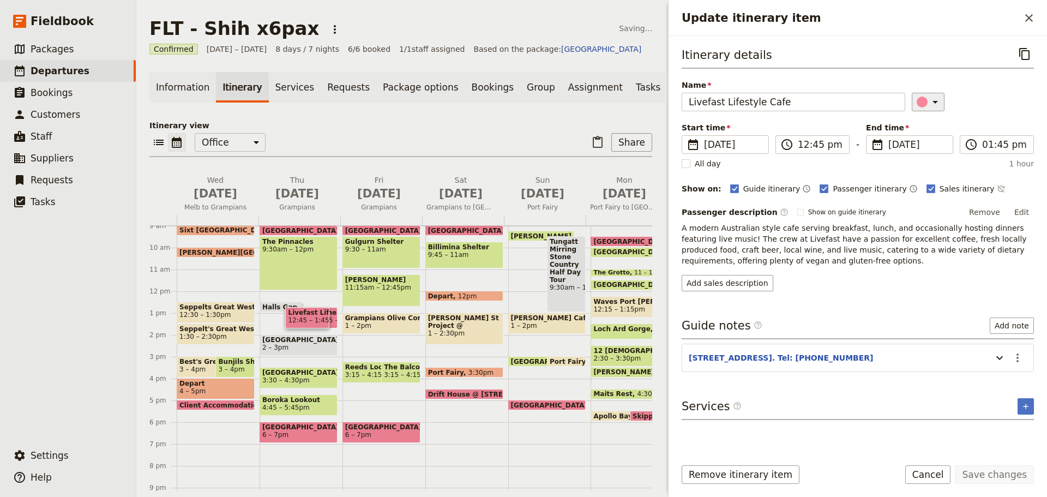
click at [933, 104] on icon "Update itinerary item" at bounding box center [934, 101] width 13 height 13
click at [928, 128] on div "button" at bounding box center [927, 124] width 11 height 11
click at [976, 471] on button "Save changes" at bounding box center [993, 474] width 79 height 19
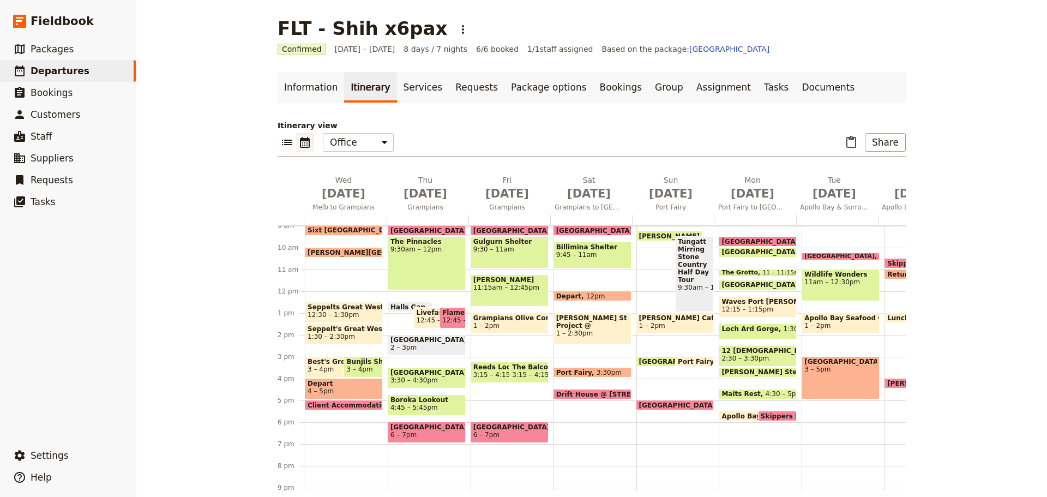
click at [450, 315] on span "Flame Brothers Cafe Restaurant" at bounding box center [452, 313] width 21 height 8
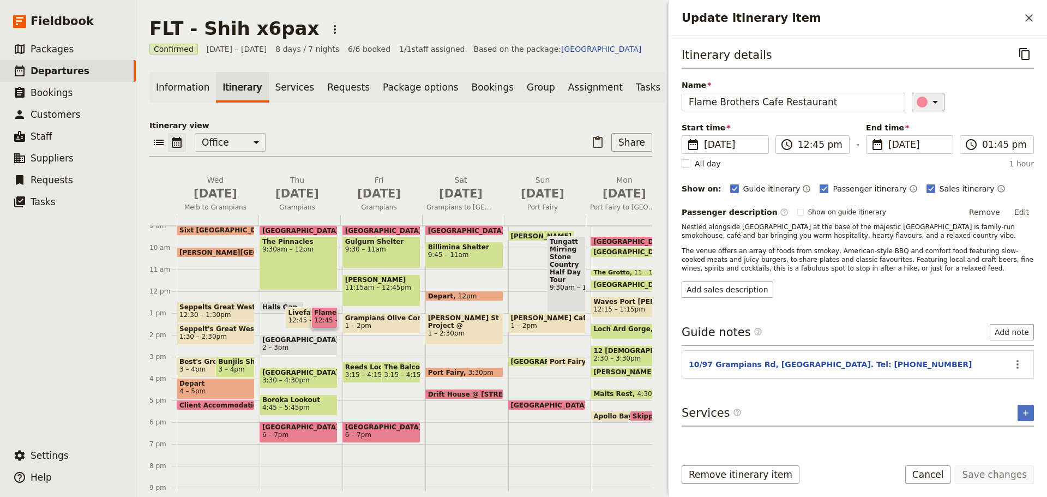
click at [928, 100] on icon "Update itinerary item" at bounding box center [934, 101] width 13 height 13
click at [927, 124] on div "button" at bounding box center [927, 124] width 11 height 11
click at [983, 475] on button "Save changes" at bounding box center [993, 474] width 79 height 19
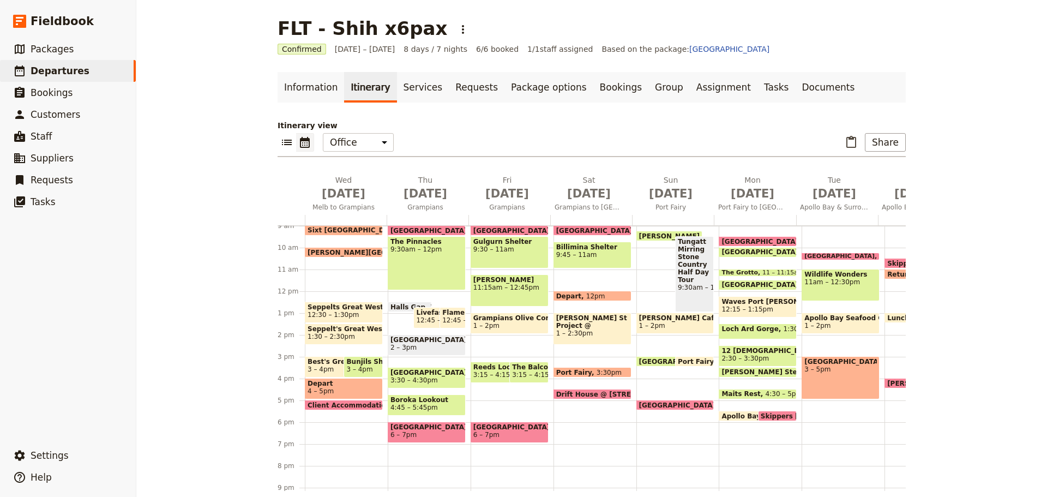
click at [747, 304] on span "Waves Port [PERSON_NAME]" at bounding box center [757, 302] width 72 height 8
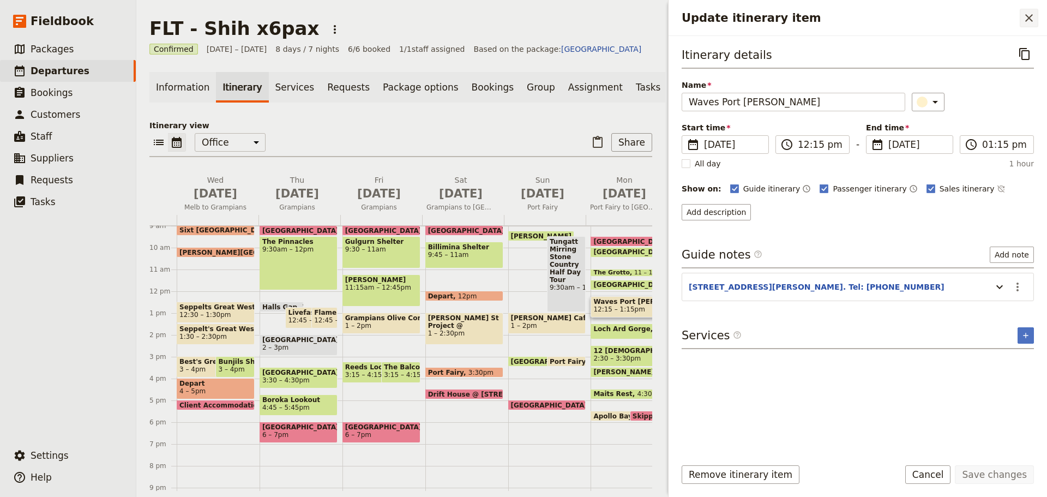
click at [1033, 17] on icon "Close drawer" at bounding box center [1028, 17] width 13 height 13
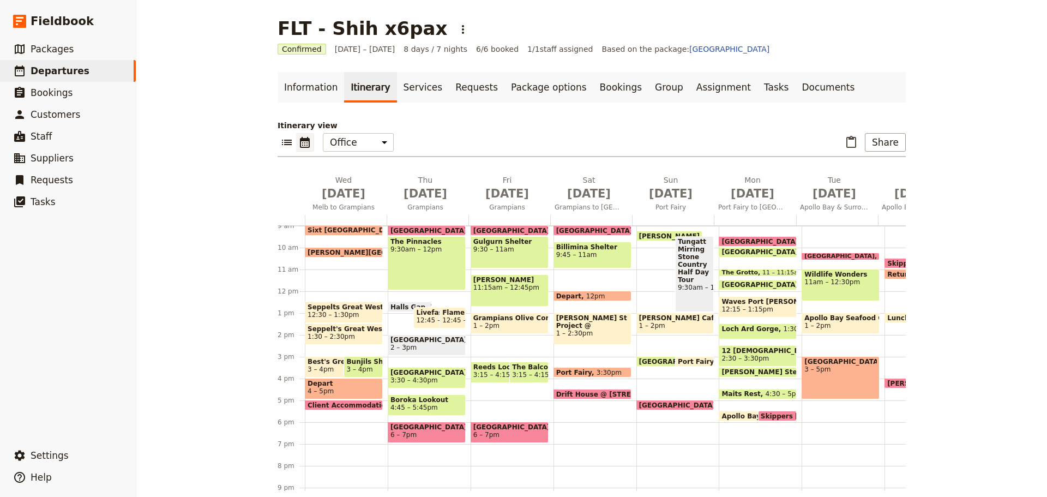
click at [735, 413] on span "Apollo Bay" at bounding box center [742, 415] width 43 height 7
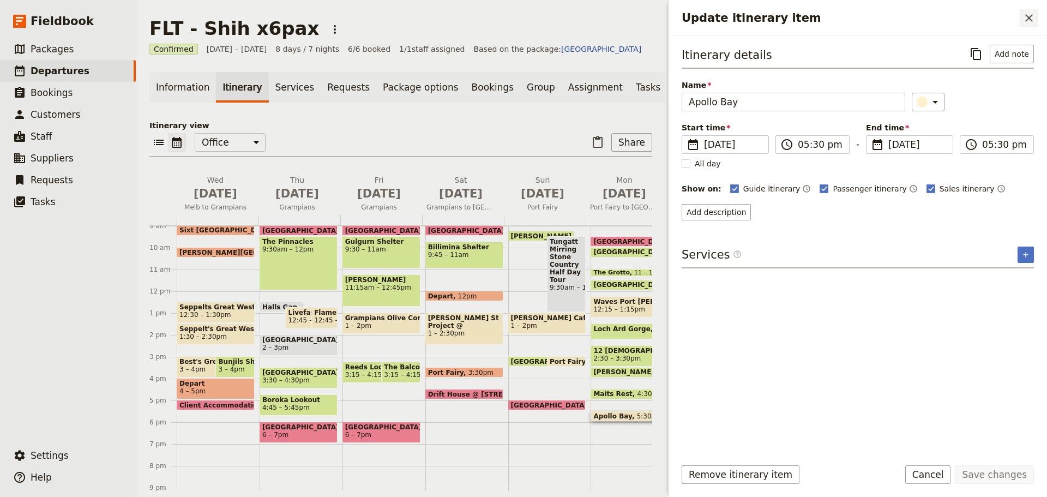
click at [1029, 16] on icon "Close drawer" at bounding box center [1028, 17] width 13 height 13
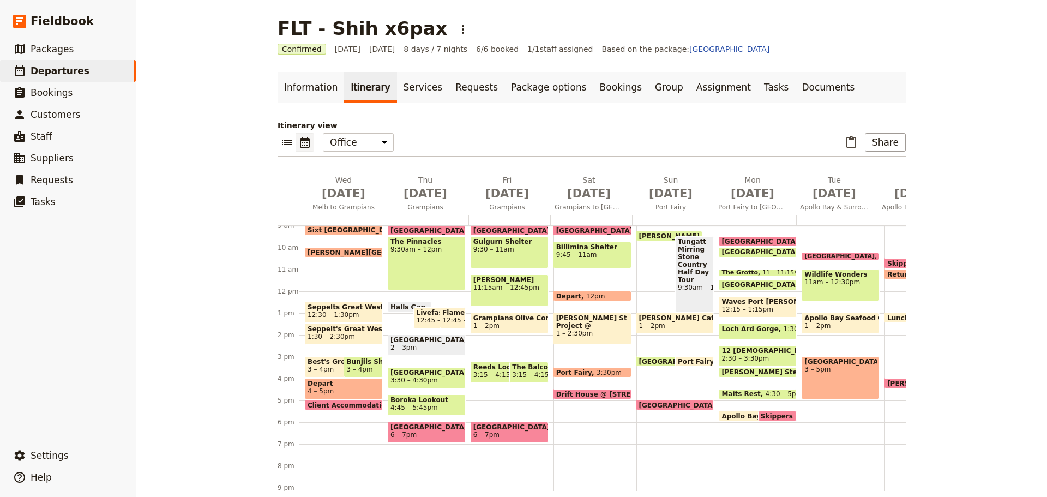
click at [764, 413] on span "Skippers [GEOGRAPHIC_DATA]" at bounding box center [818, 415] width 116 height 7
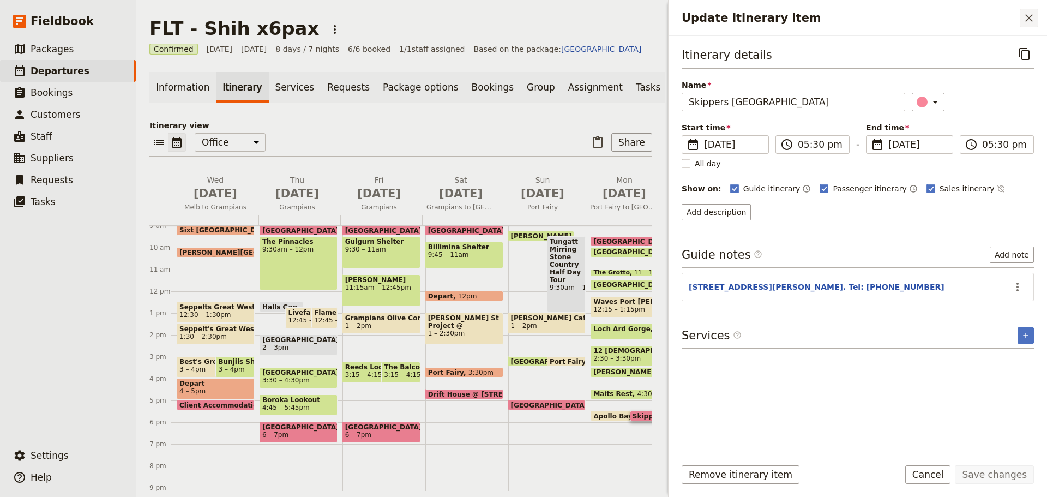
click at [1029, 14] on icon "Close drawer" at bounding box center [1028, 17] width 13 height 13
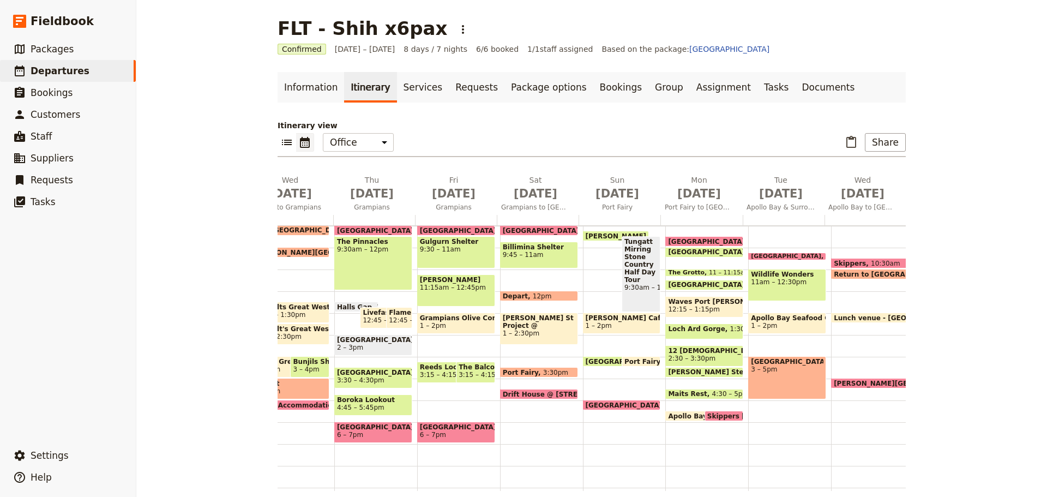
scroll to position [0, 67]
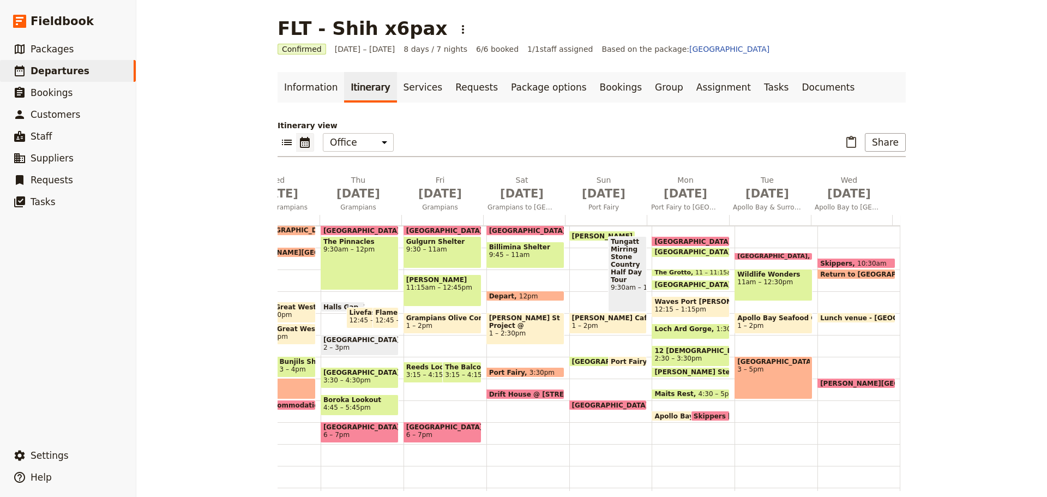
click at [661, 238] on span "[GEOGRAPHIC_DATA]" at bounding box center [694, 241] width 81 height 7
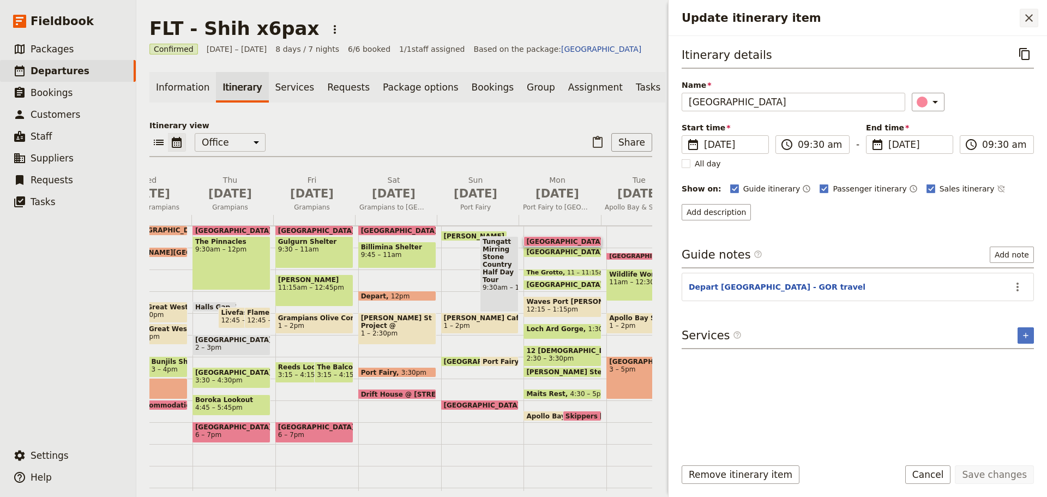
click at [1024, 22] on icon "Close drawer" at bounding box center [1028, 17] width 13 height 13
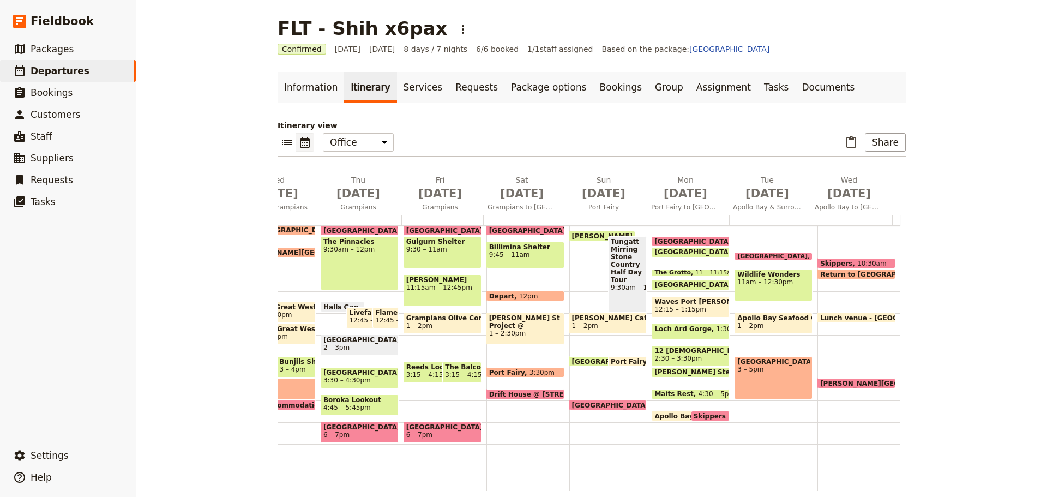
click at [701, 412] on span "Skippers [GEOGRAPHIC_DATA]" at bounding box center [751, 415] width 116 height 7
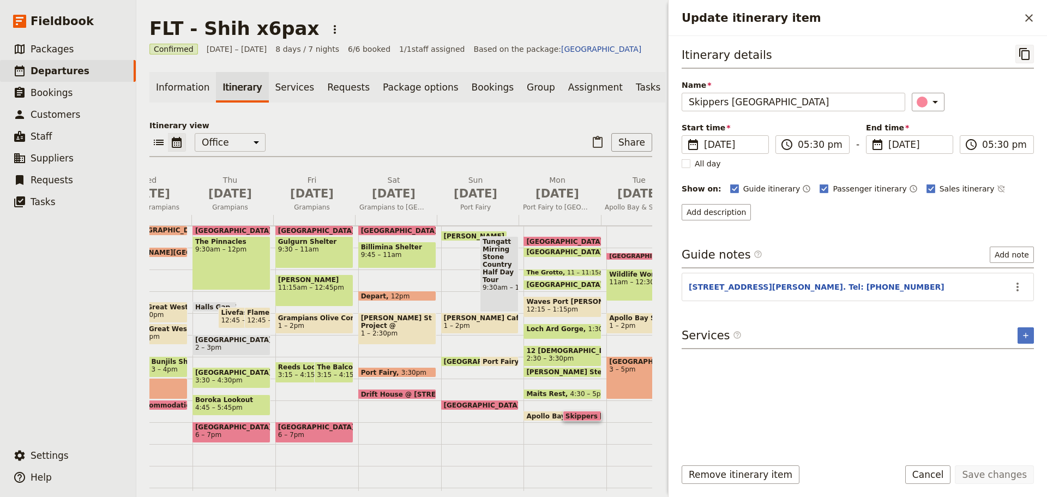
click at [1021, 56] on icon "Copy itinerary item" at bounding box center [1024, 53] width 13 height 13
click at [1025, 18] on icon "Close drawer" at bounding box center [1028, 17] width 13 height 13
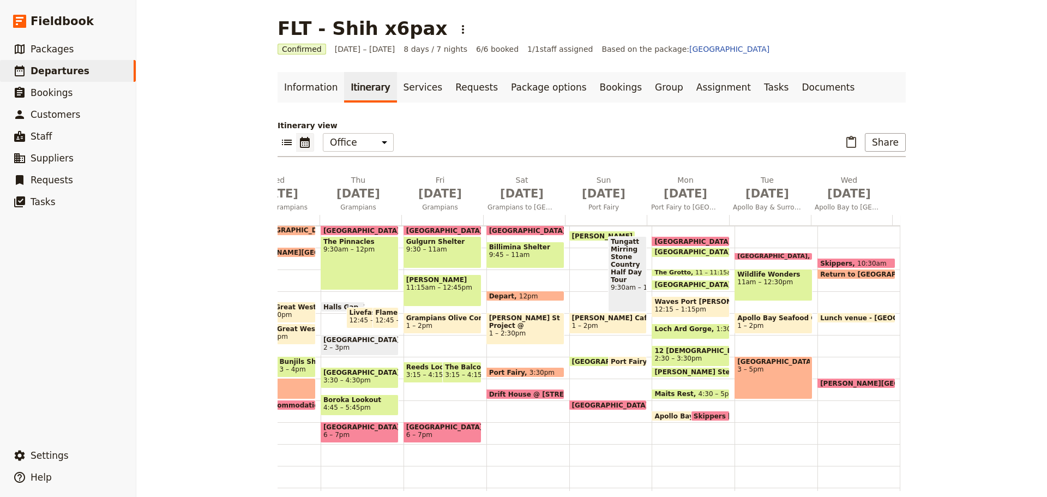
click at [735, 413] on div "[GEOGRAPHIC_DATA] 10:15 – 10:30am Wildlife Wonders 11am – 12:30pm Apollo Bay Se…" at bounding box center [775, 290] width 83 height 523
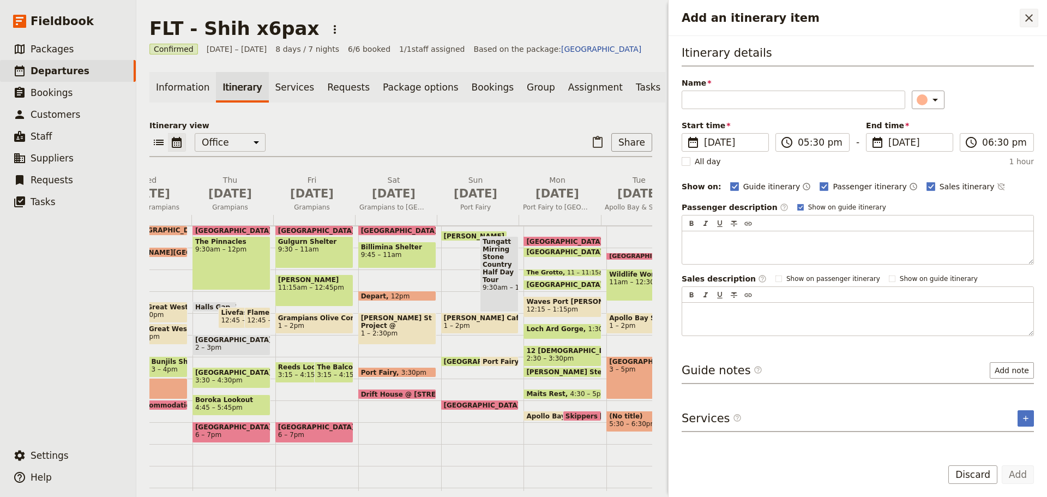
click at [1024, 19] on icon "Close drawer" at bounding box center [1028, 17] width 13 height 13
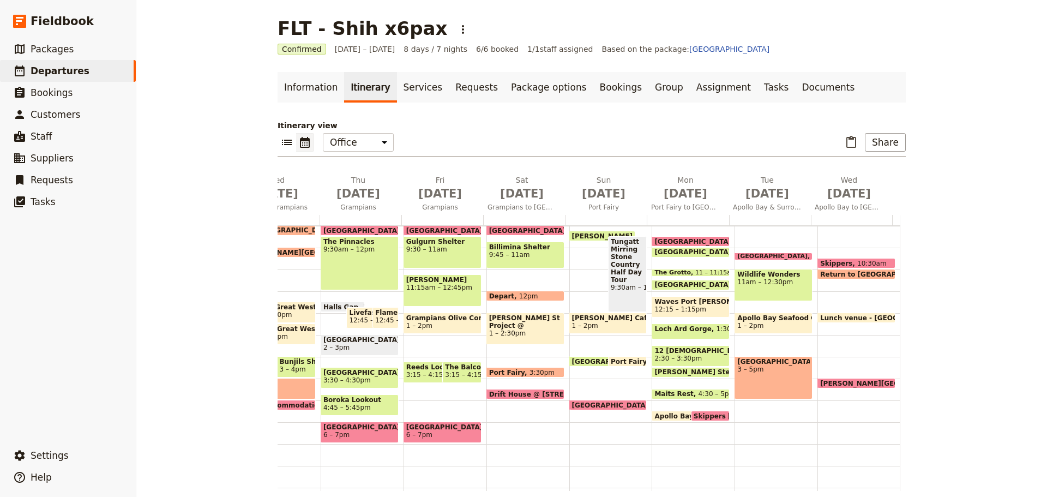
click at [764, 373] on span "3 – 5pm" at bounding box center [773, 369] width 72 height 8
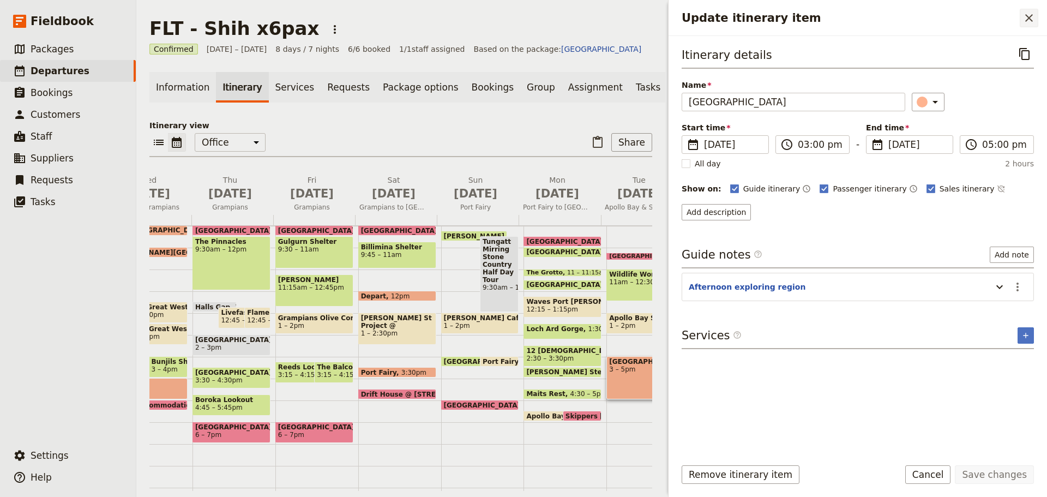
click at [1032, 19] on icon "Close drawer" at bounding box center [1028, 17] width 13 height 13
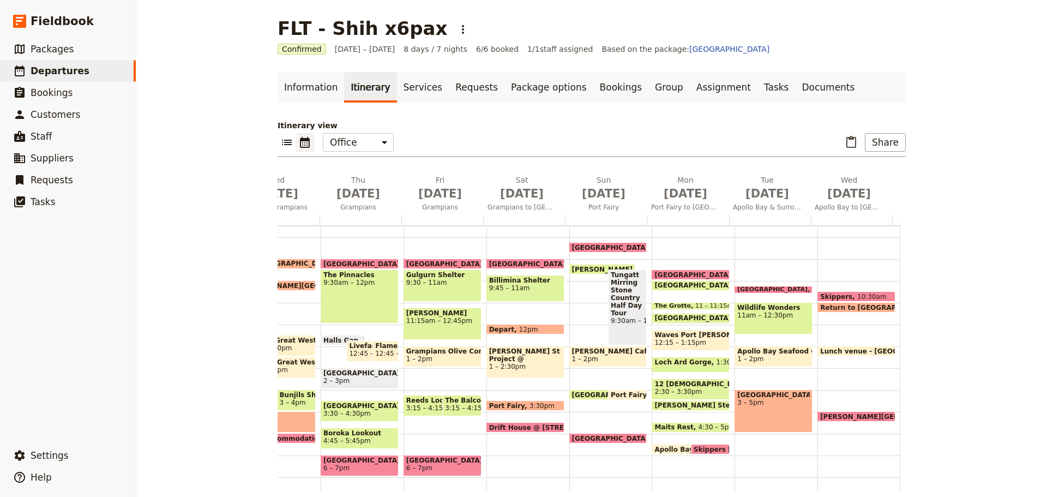
scroll to position [218, 0]
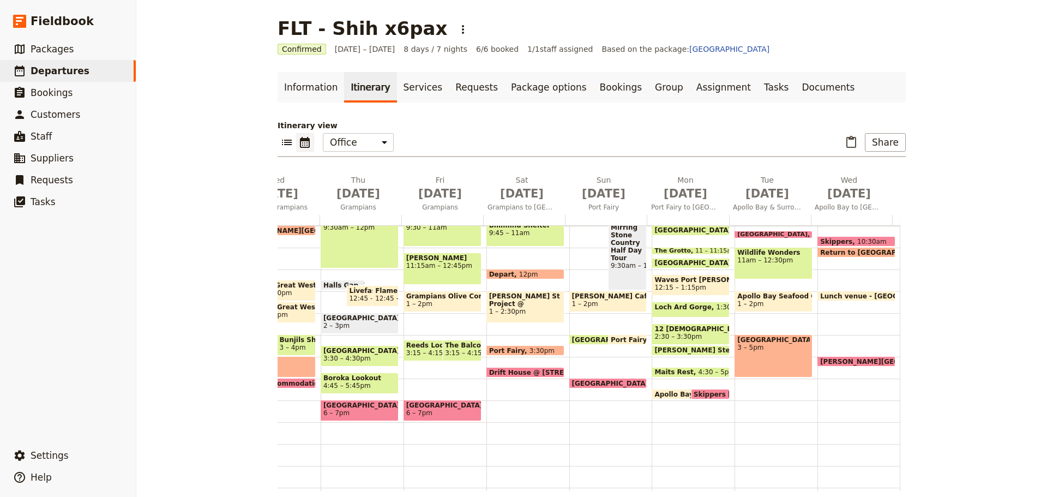
click at [770, 264] on div "Wildlife Wonders 11am – 12:30pm" at bounding box center [773, 263] width 78 height 32
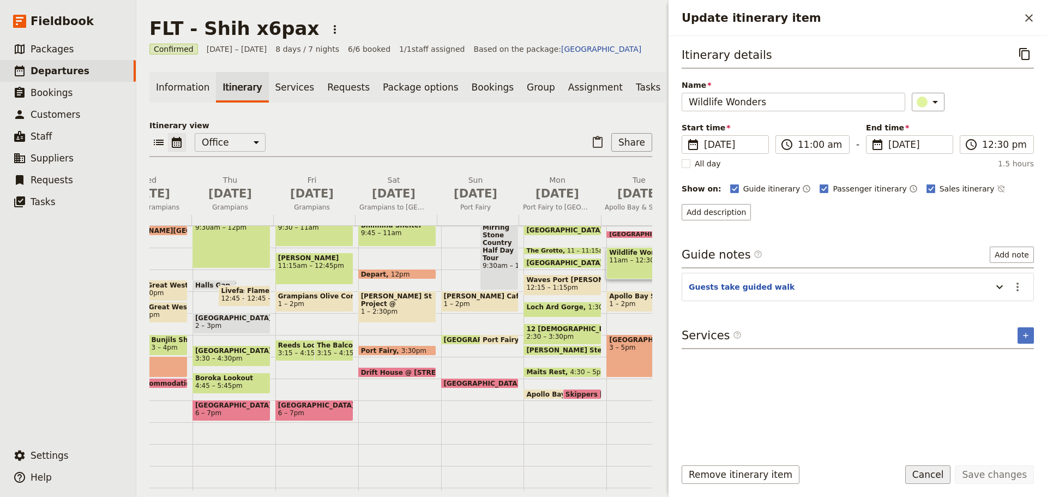
click at [927, 470] on button "Cancel" at bounding box center [928, 474] width 46 height 19
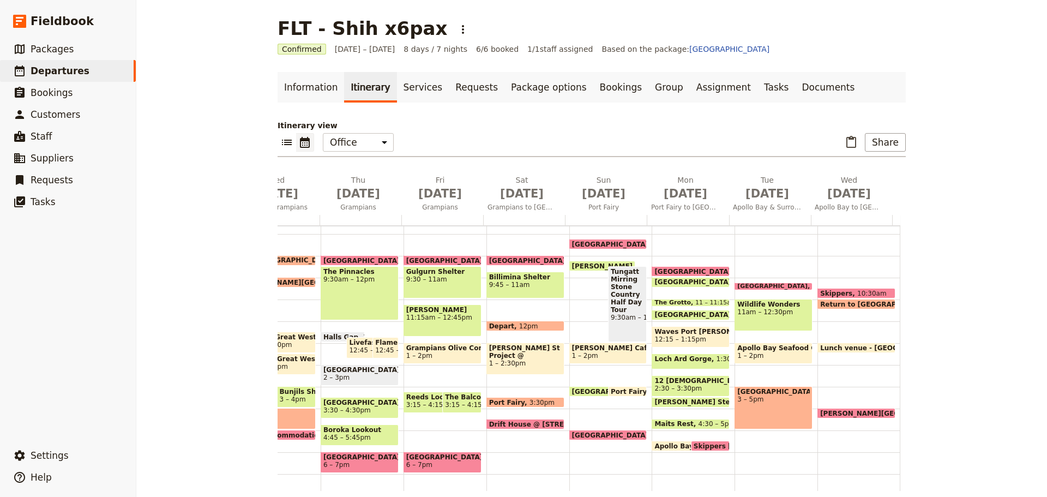
scroll to position [164, 0]
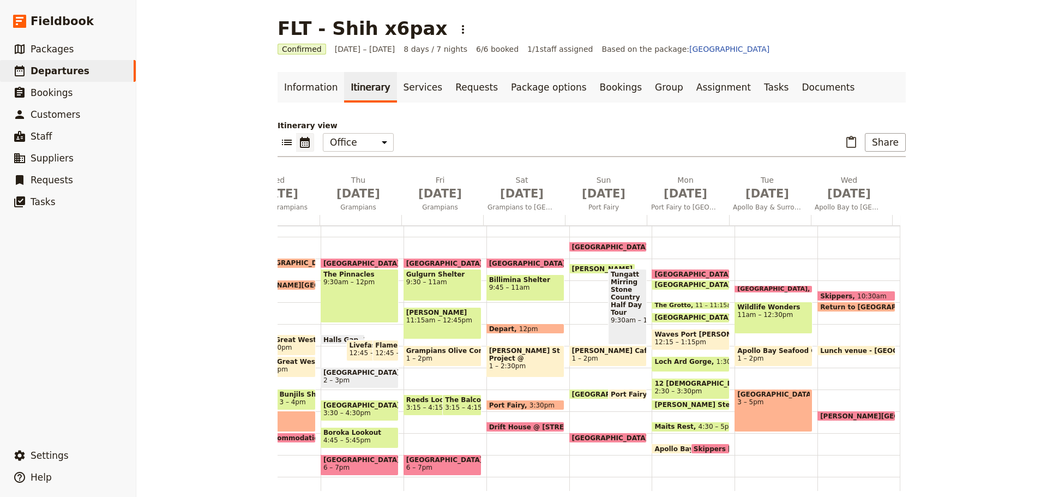
click at [527, 424] on span "Drift House @ [STREET_ADDRESS]" at bounding box center [553, 426] width 129 height 7
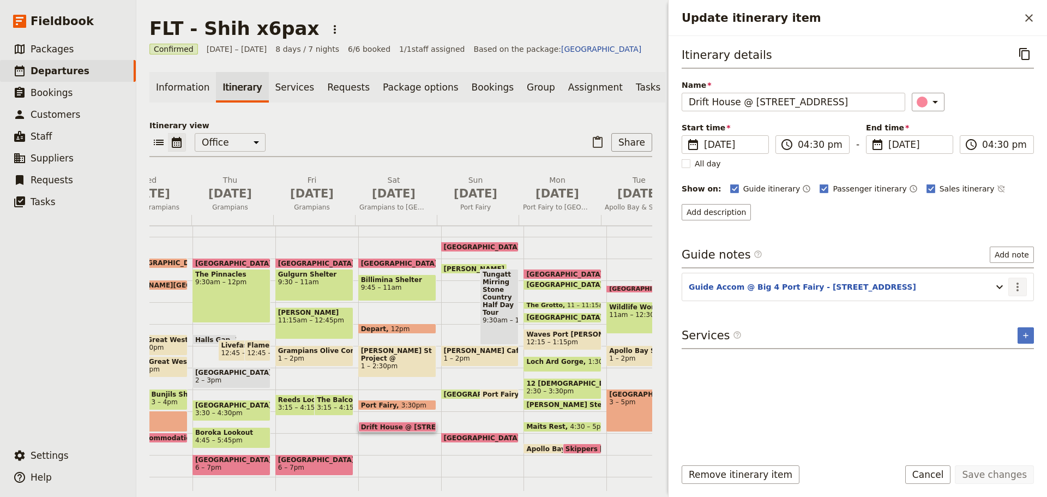
click at [1020, 289] on icon "Actions" at bounding box center [1017, 286] width 13 height 13
click at [1009, 310] on span "Edit note" at bounding box center [994, 310] width 51 height 11
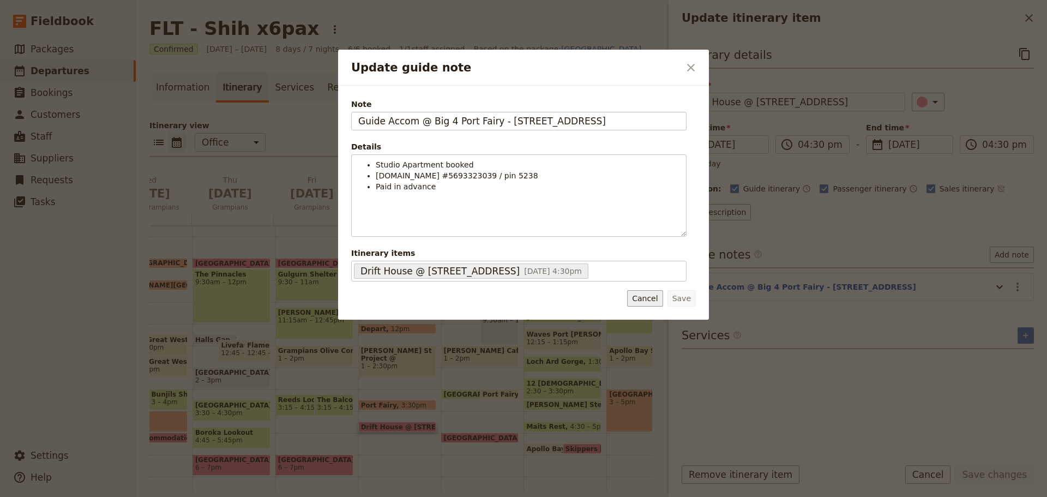
click at [647, 300] on button "Cancel" at bounding box center [644, 298] width 35 height 16
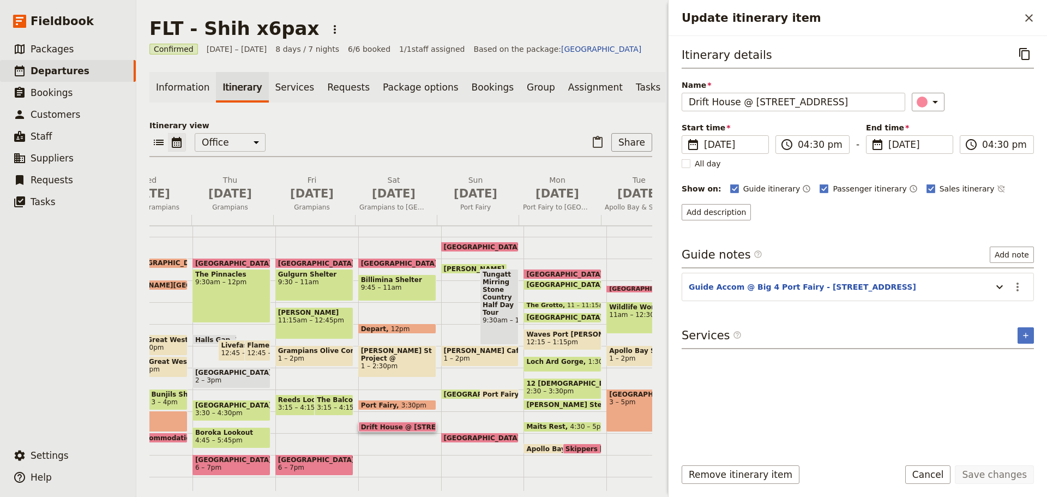
click at [398, 430] on span "Drift House @ [STREET_ADDRESS]" at bounding box center [425, 426] width 129 height 7
click at [933, 472] on button "Cancel" at bounding box center [928, 474] width 46 height 19
